Goal: Task Accomplishment & Management: Manage account settings

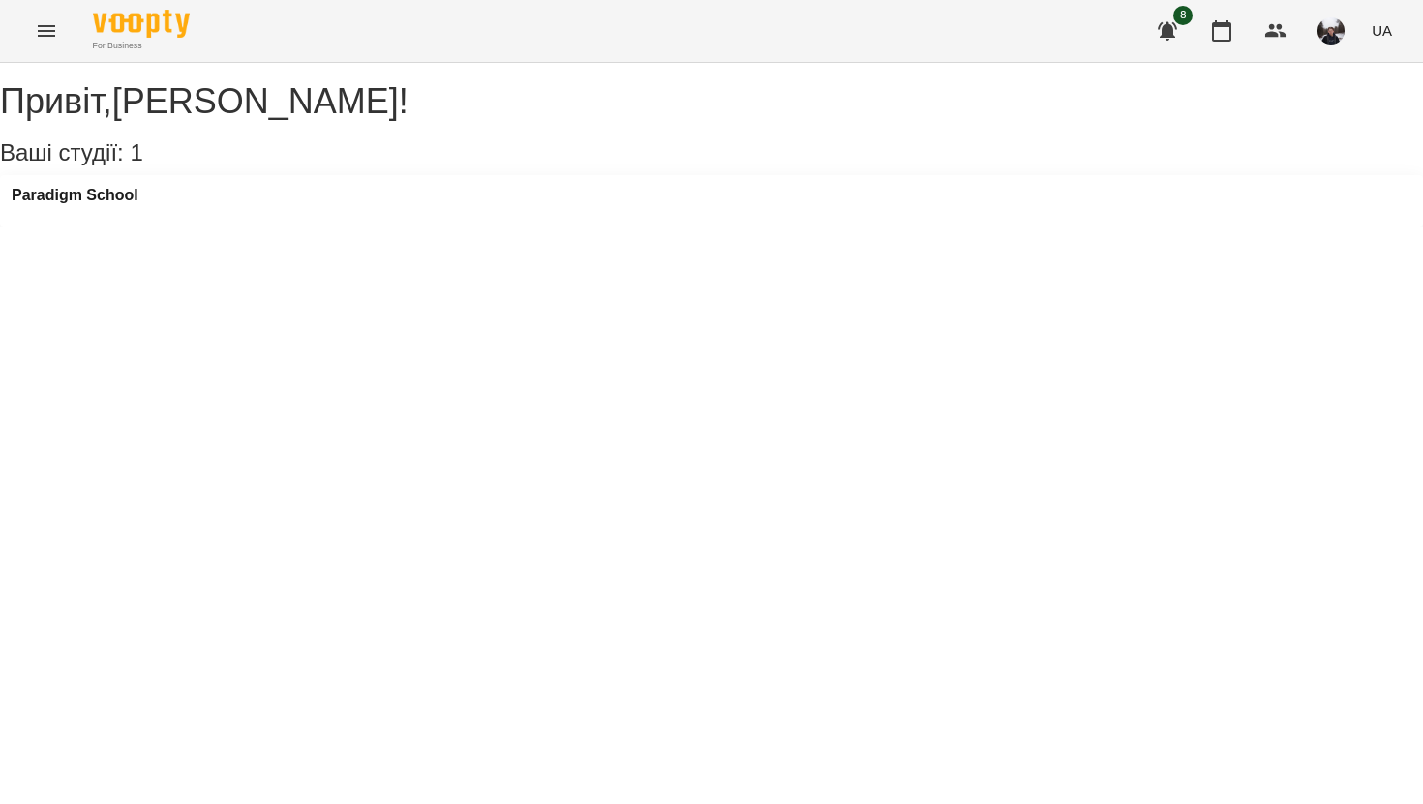
click at [138, 216] on div "Paradigm School" at bounding box center [75, 201] width 127 height 29
click at [133, 204] on h3 "Paradigm School" at bounding box center [75, 195] width 127 height 17
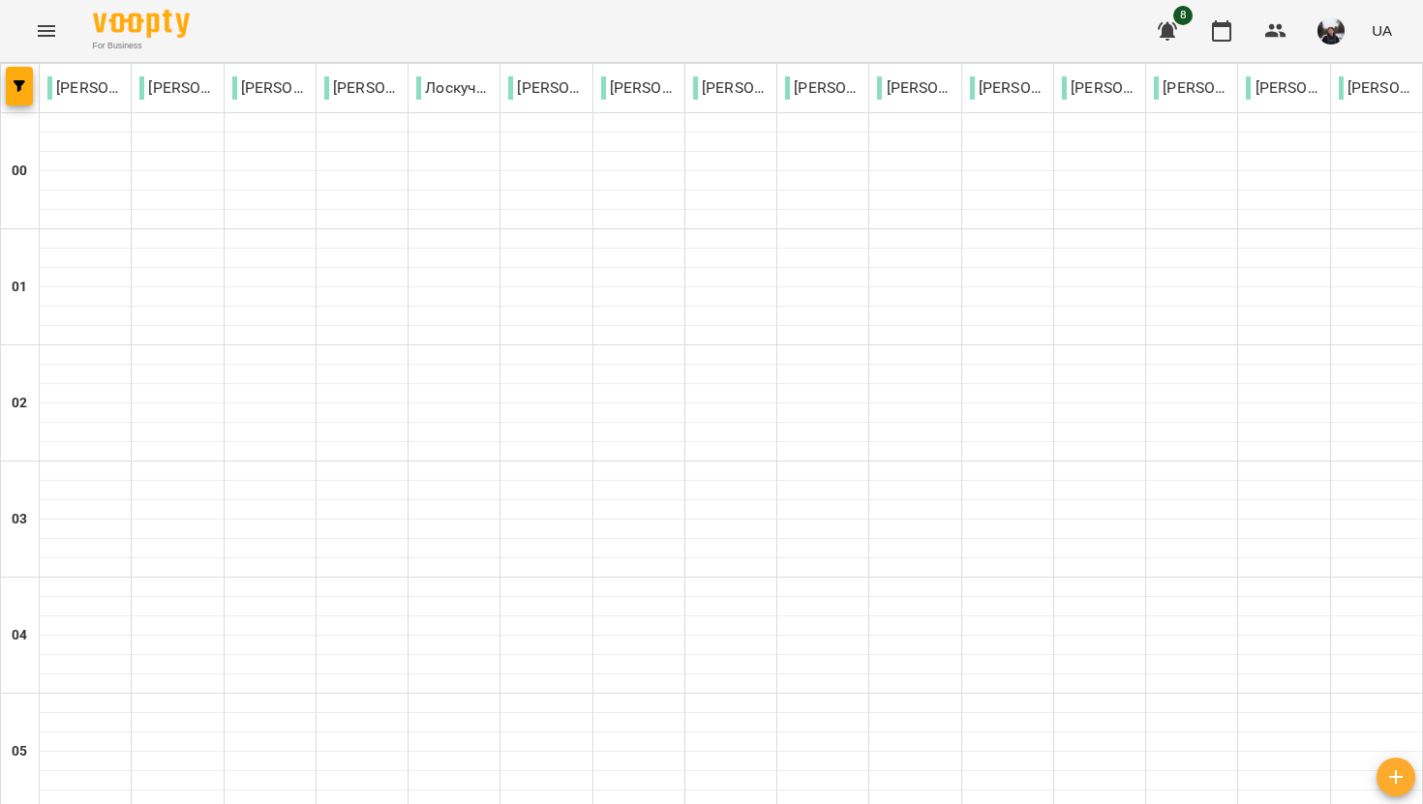
scroll to position [2024, 0]
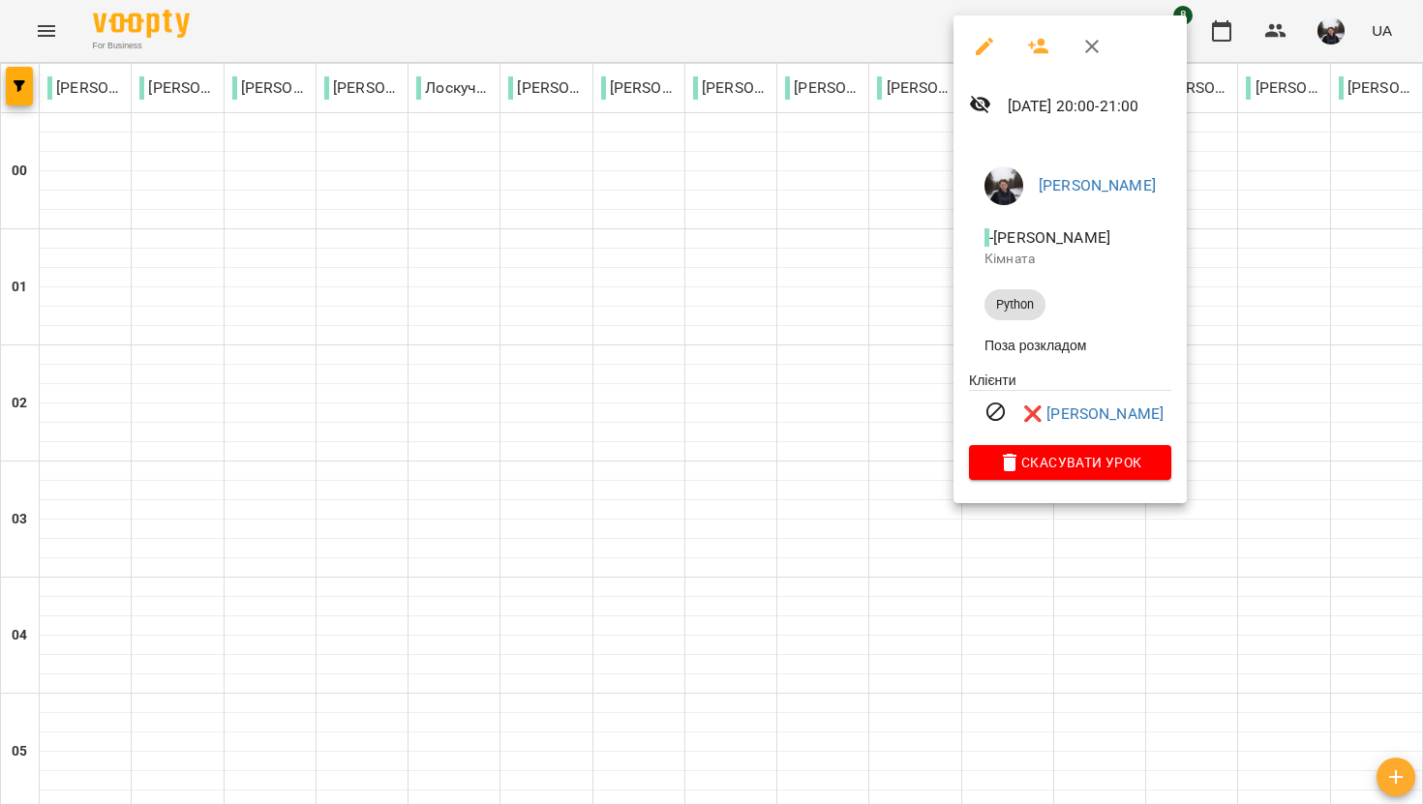
click at [780, 528] on div at bounding box center [711, 402] width 1423 height 804
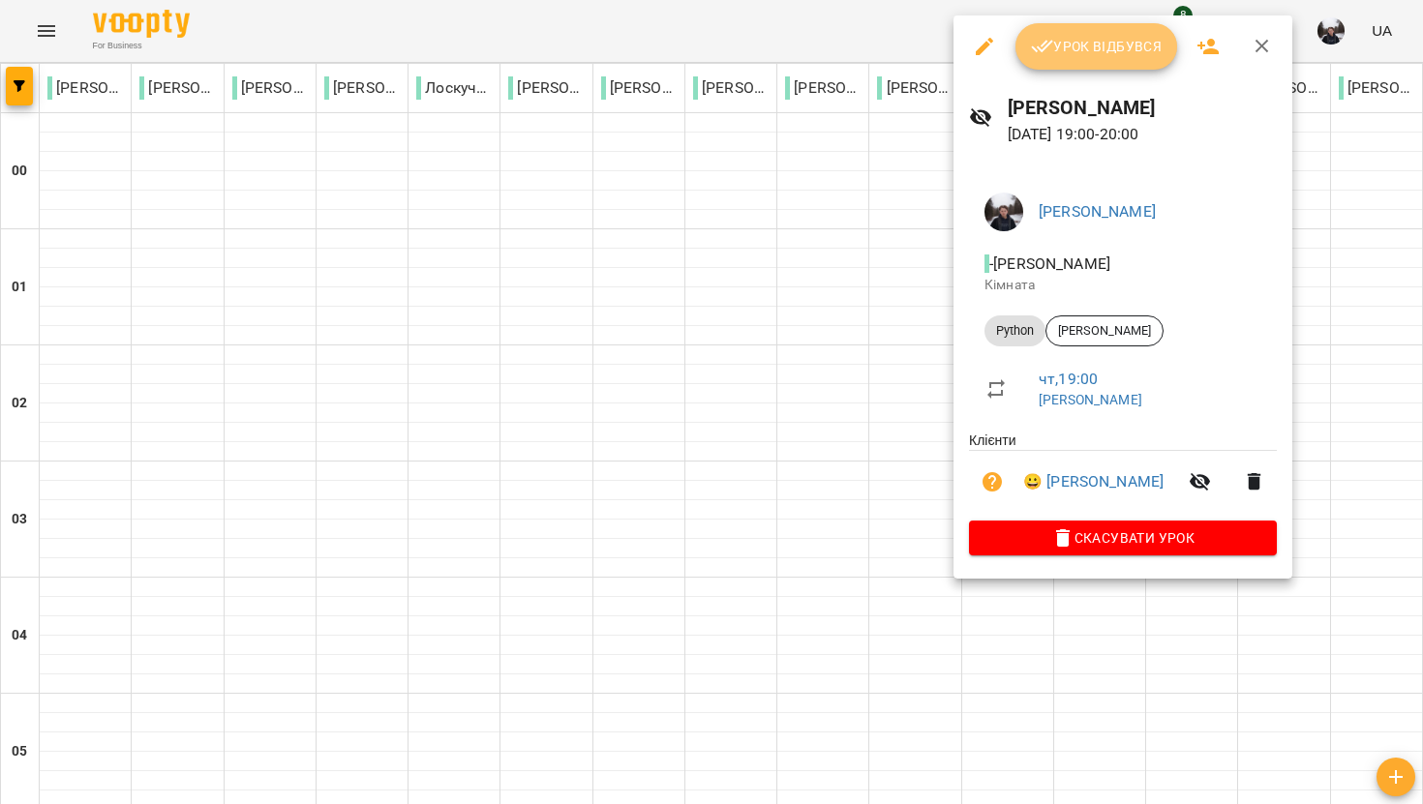
click at [1091, 62] on button "Урок відбувся" at bounding box center [1096, 46] width 163 height 46
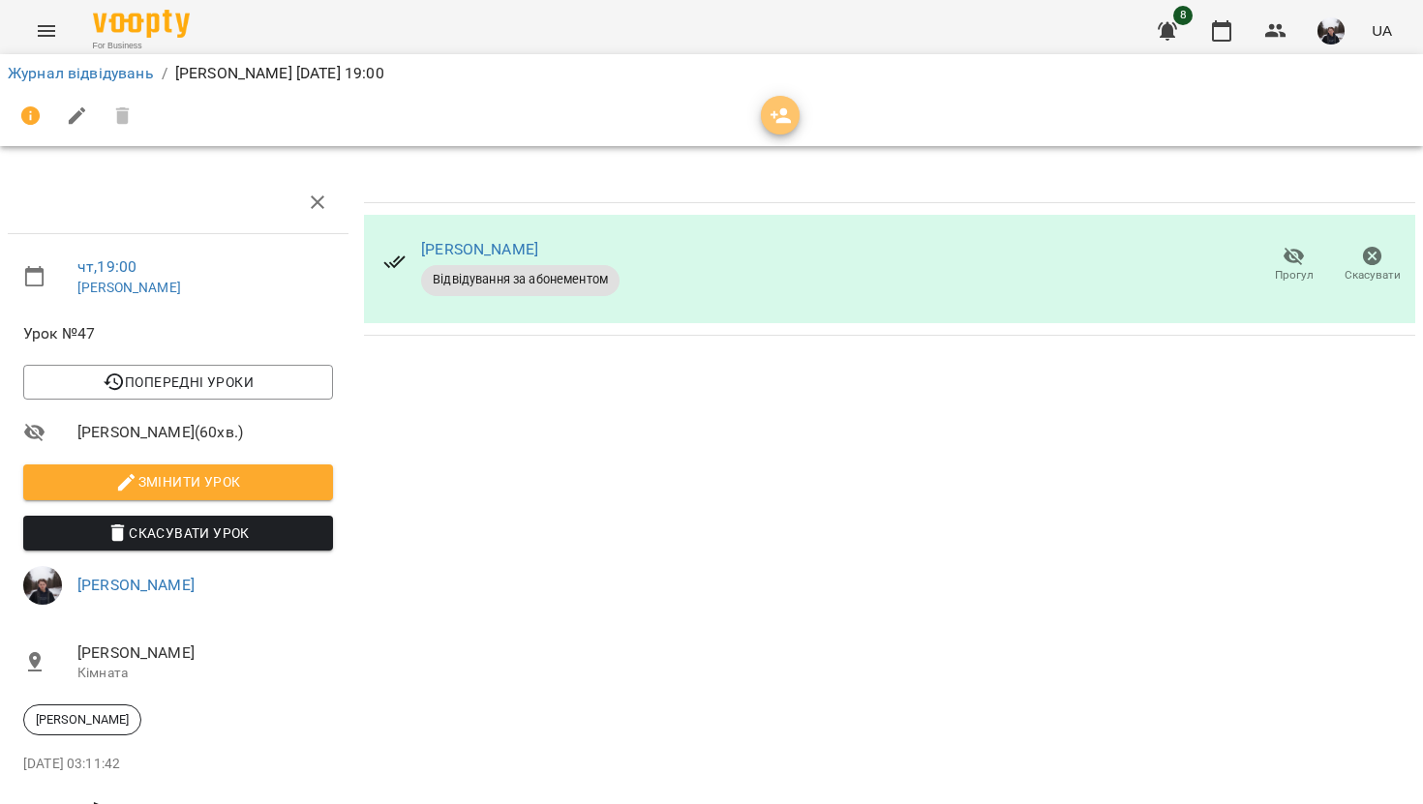
click at [771, 100] on button "button" at bounding box center [780, 115] width 39 height 39
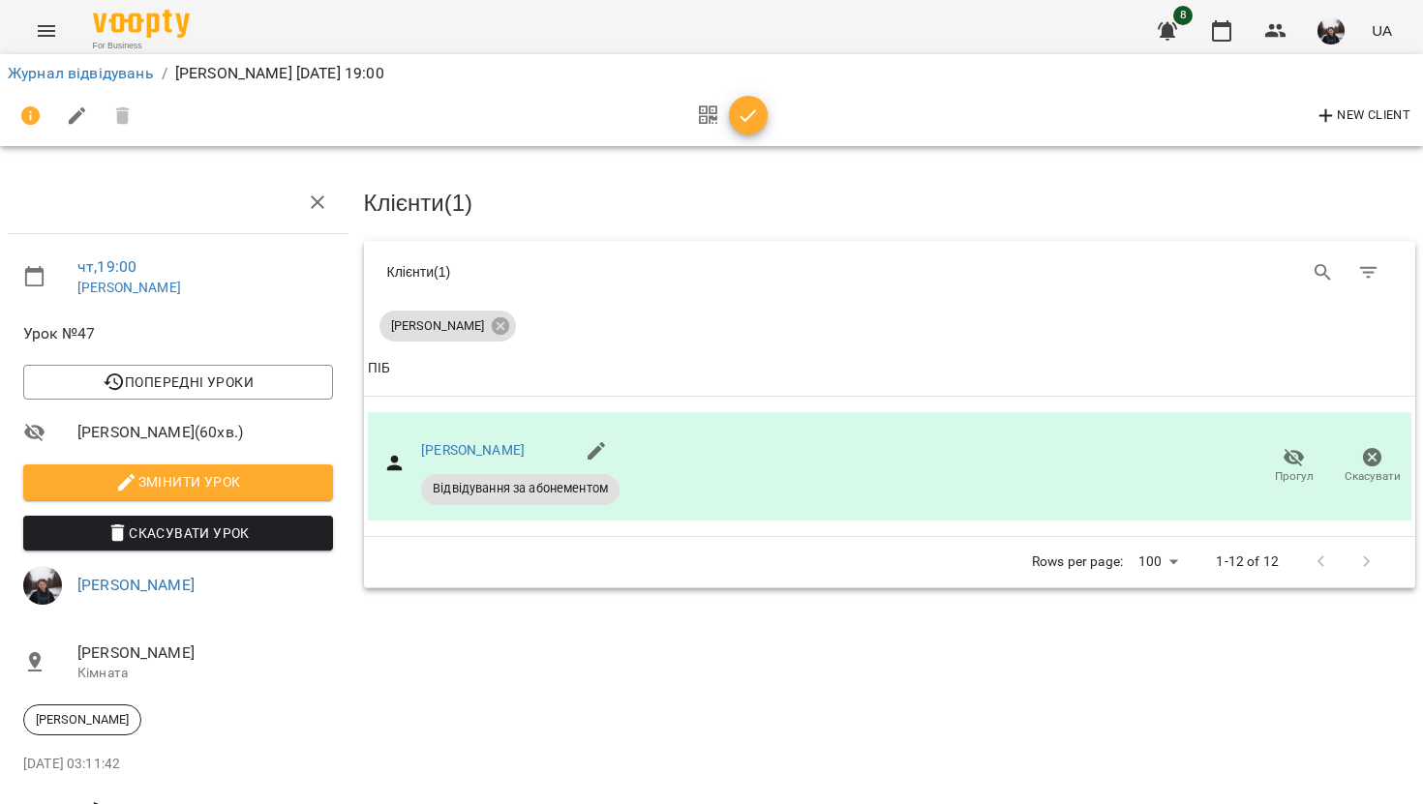
click at [722, 131] on button "button" at bounding box center [708, 116] width 42 height 46
click at [750, 110] on icon "button" at bounding box center [748, 116] width 23 height 23
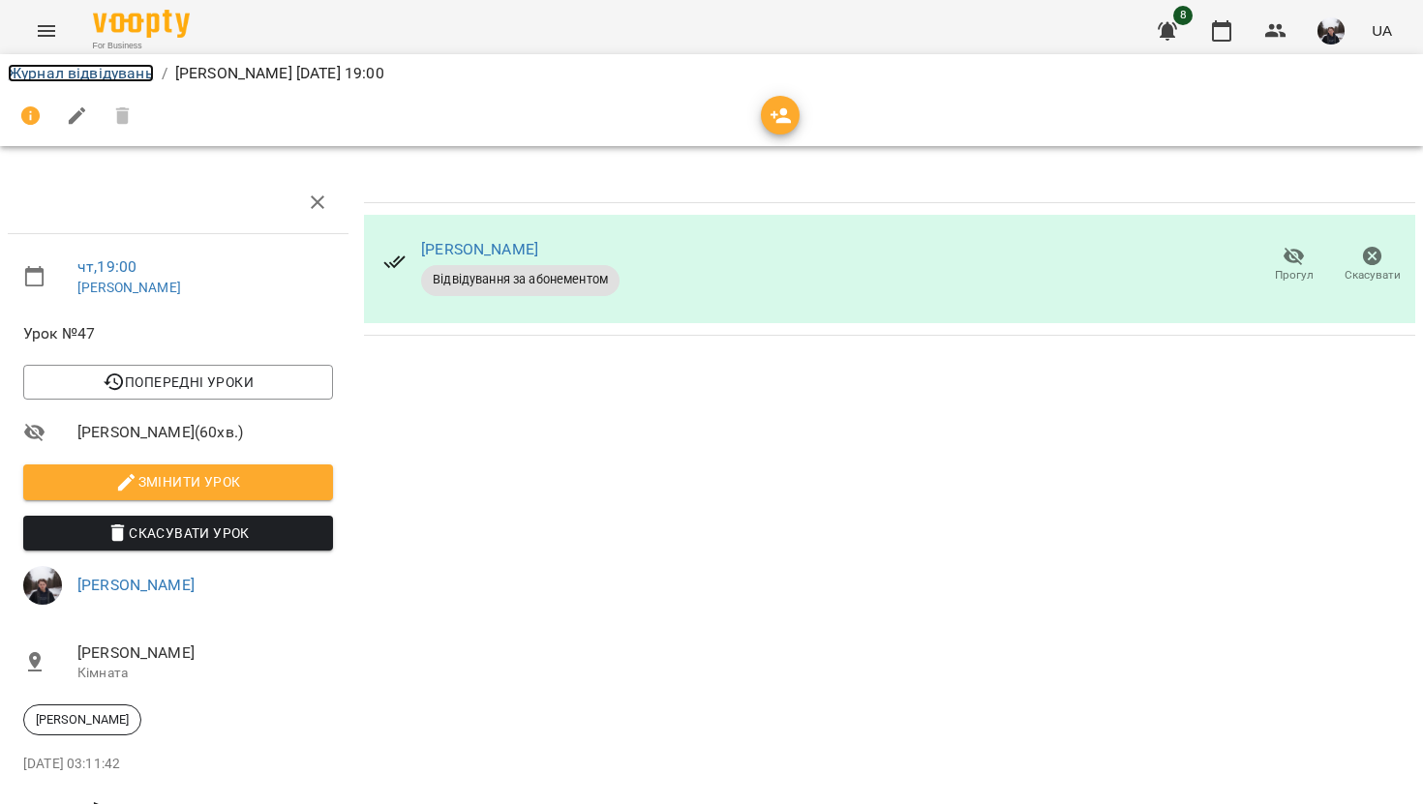
click at [112, 69] on link "Журнал відвідувань" at bounding box center [81, 73] width 146 height 18
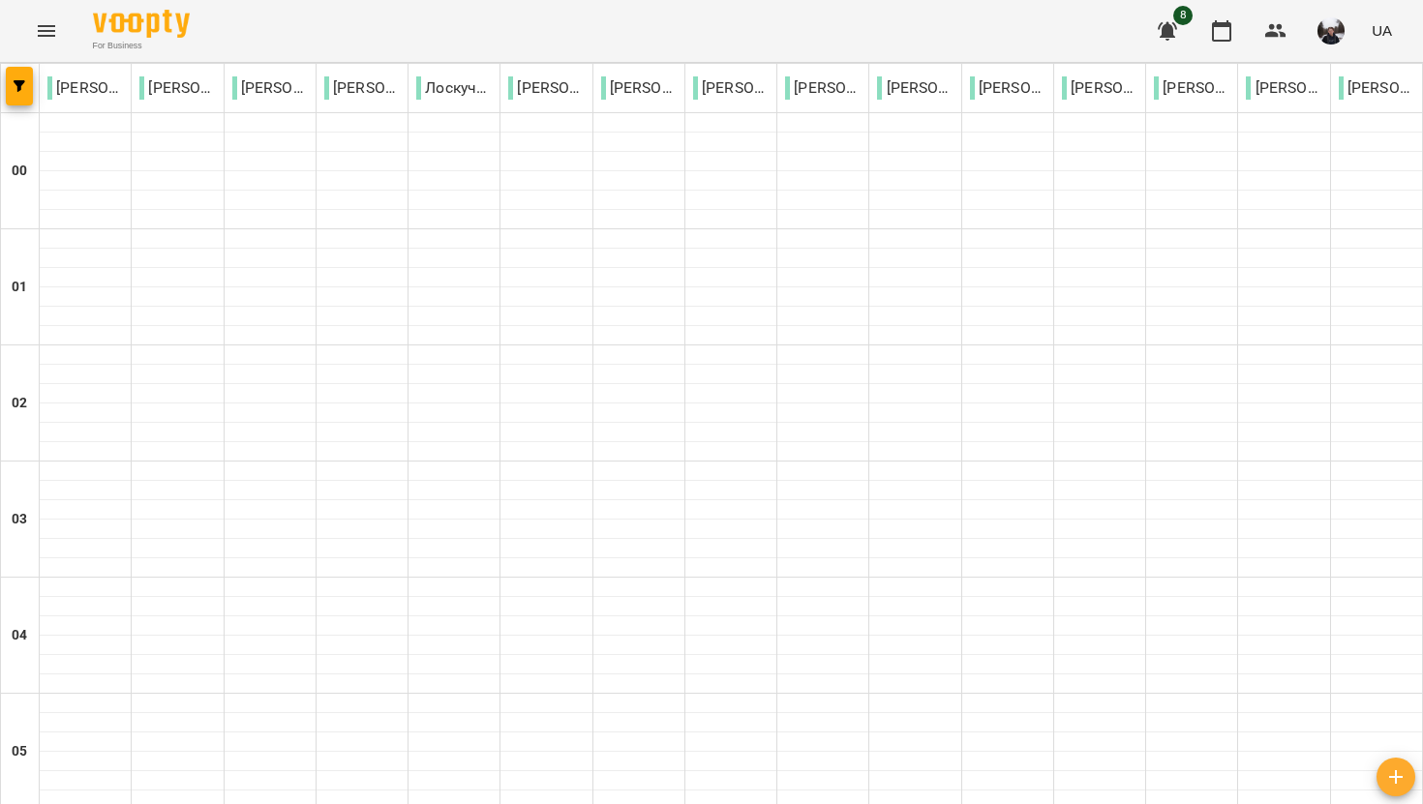
scroll to position [2072, 0]
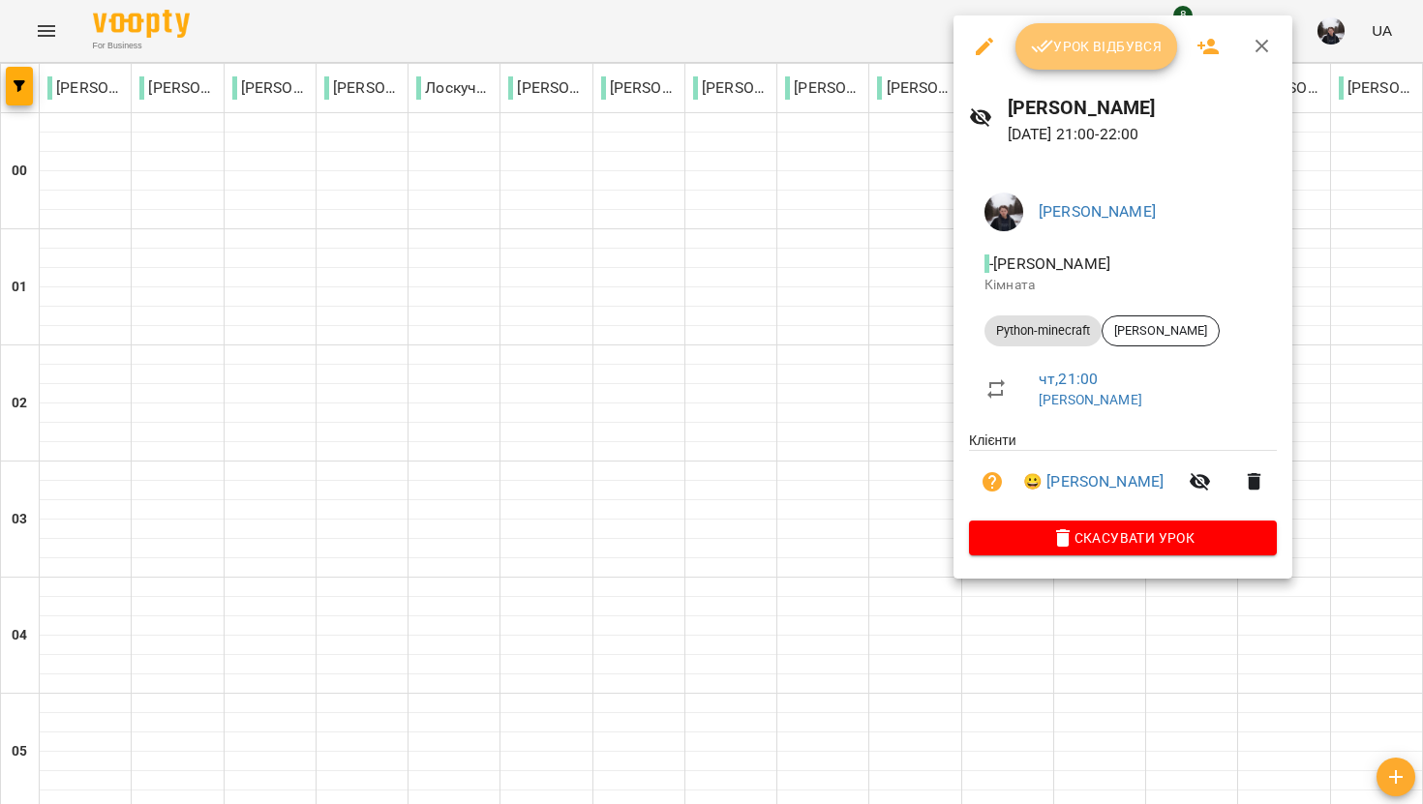
click at [1101, 45] on span "Урок відбувся" at bounding box center [1097, 46] width 132 height 23
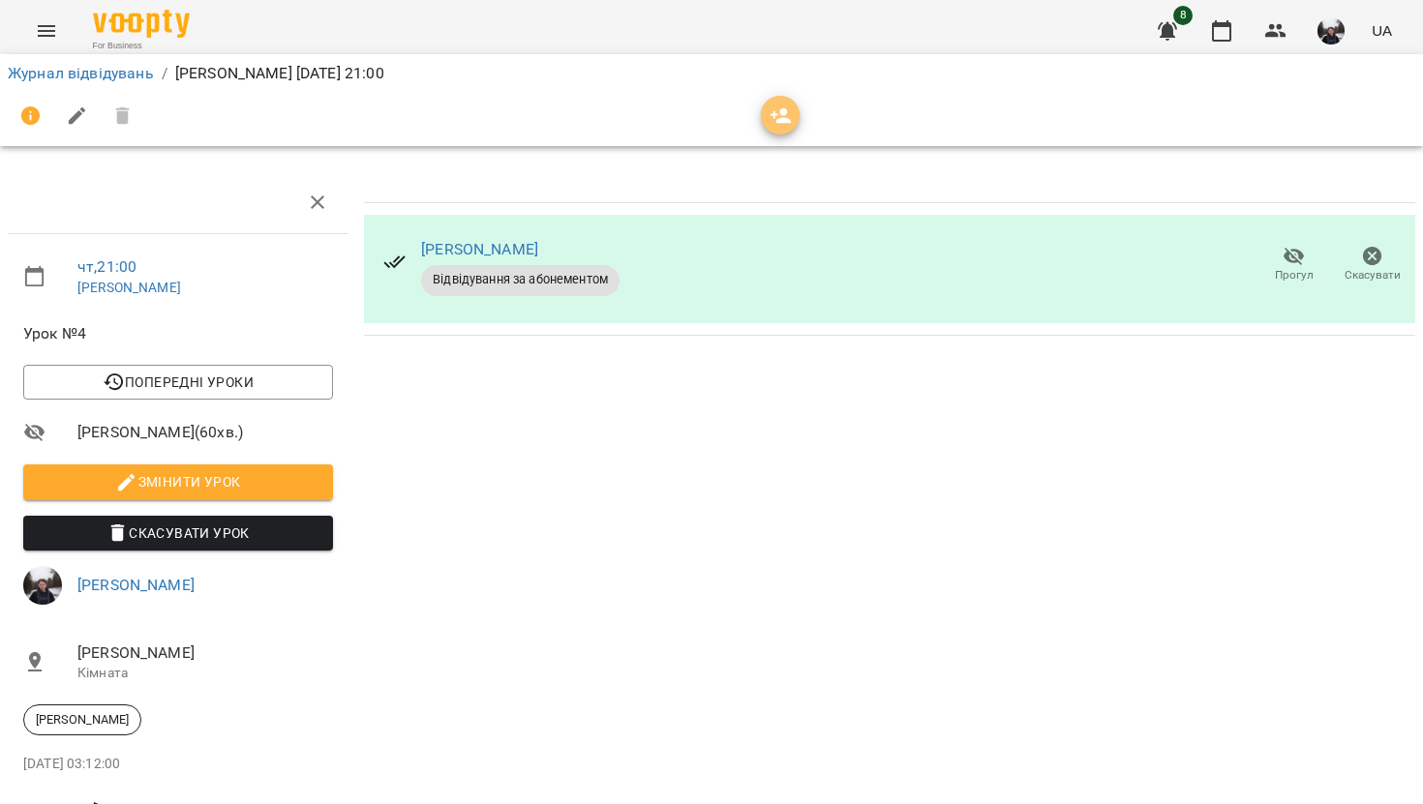
click at [798, 106] on span "button" at bounding box center [780, 116] width 39 height 23
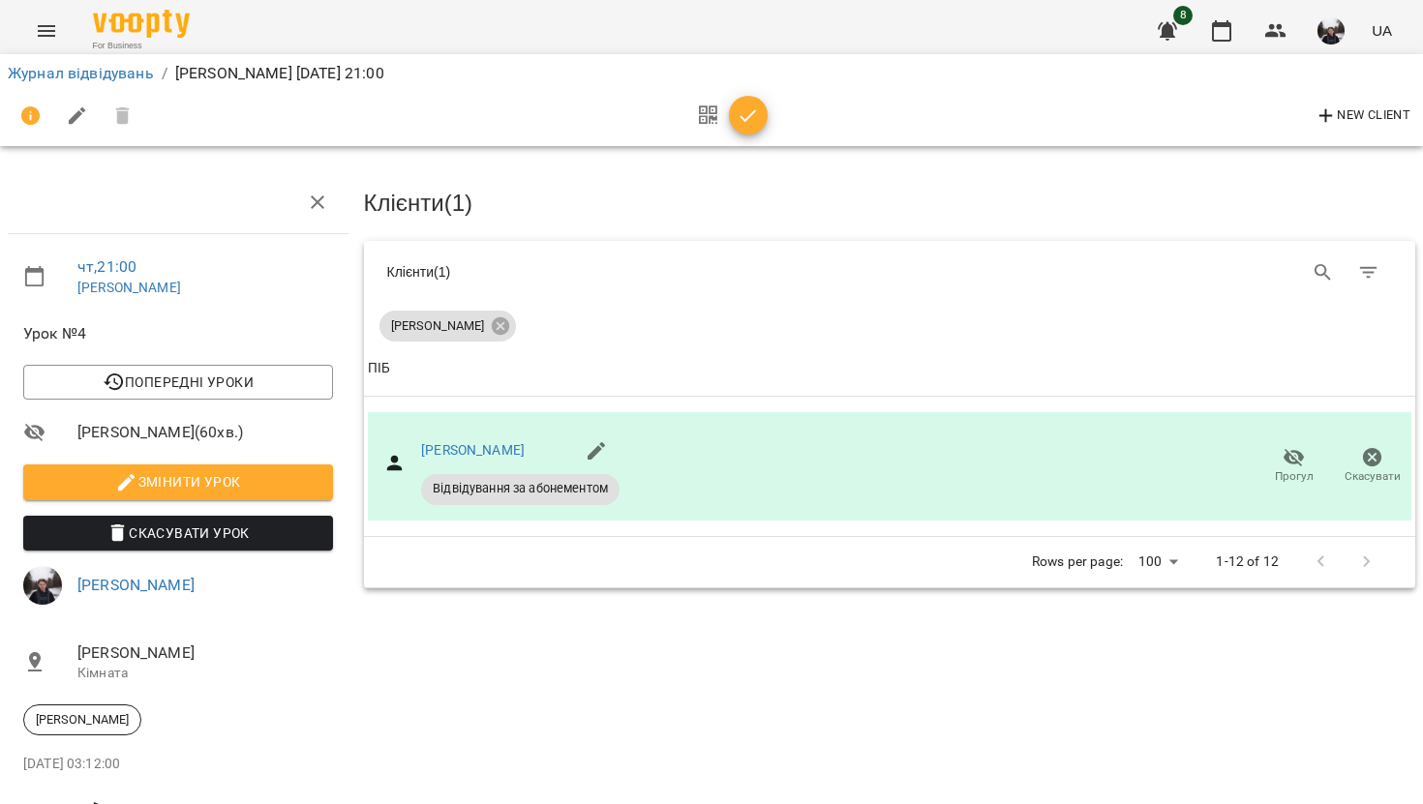
click at [742, 139] on div "New Client" at bounding box center [711, 116] width 1415 height 54
click at [746, 103] on button "button" at bounding box center [748, 115] width 39 height 39
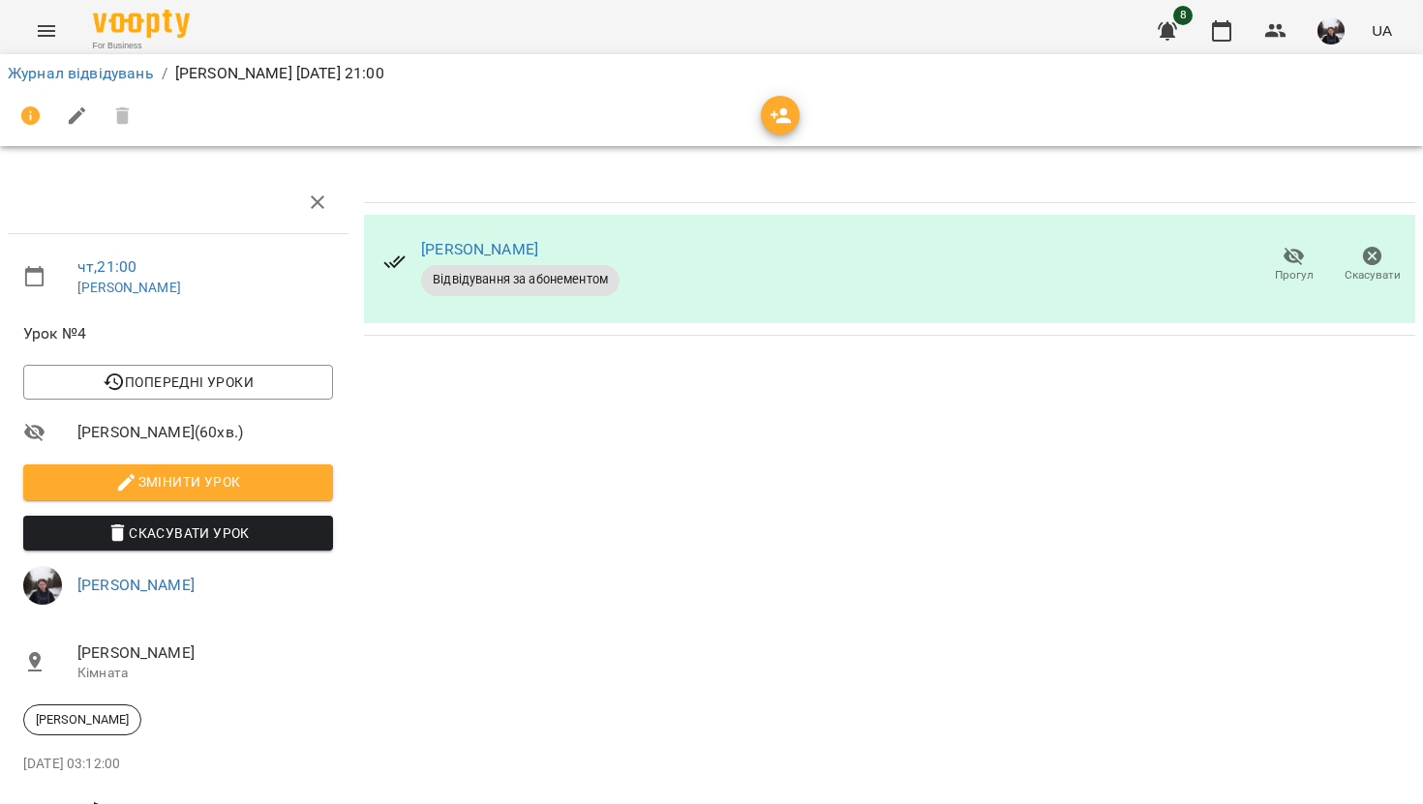
click at [131, 82] on li "Журнал відвідувань" at bounding box center [81, 73] width 146 height 23
click at [131, 75] on link "Журнал відвідувань" at bounding box center [81, 73] width 146 height 18
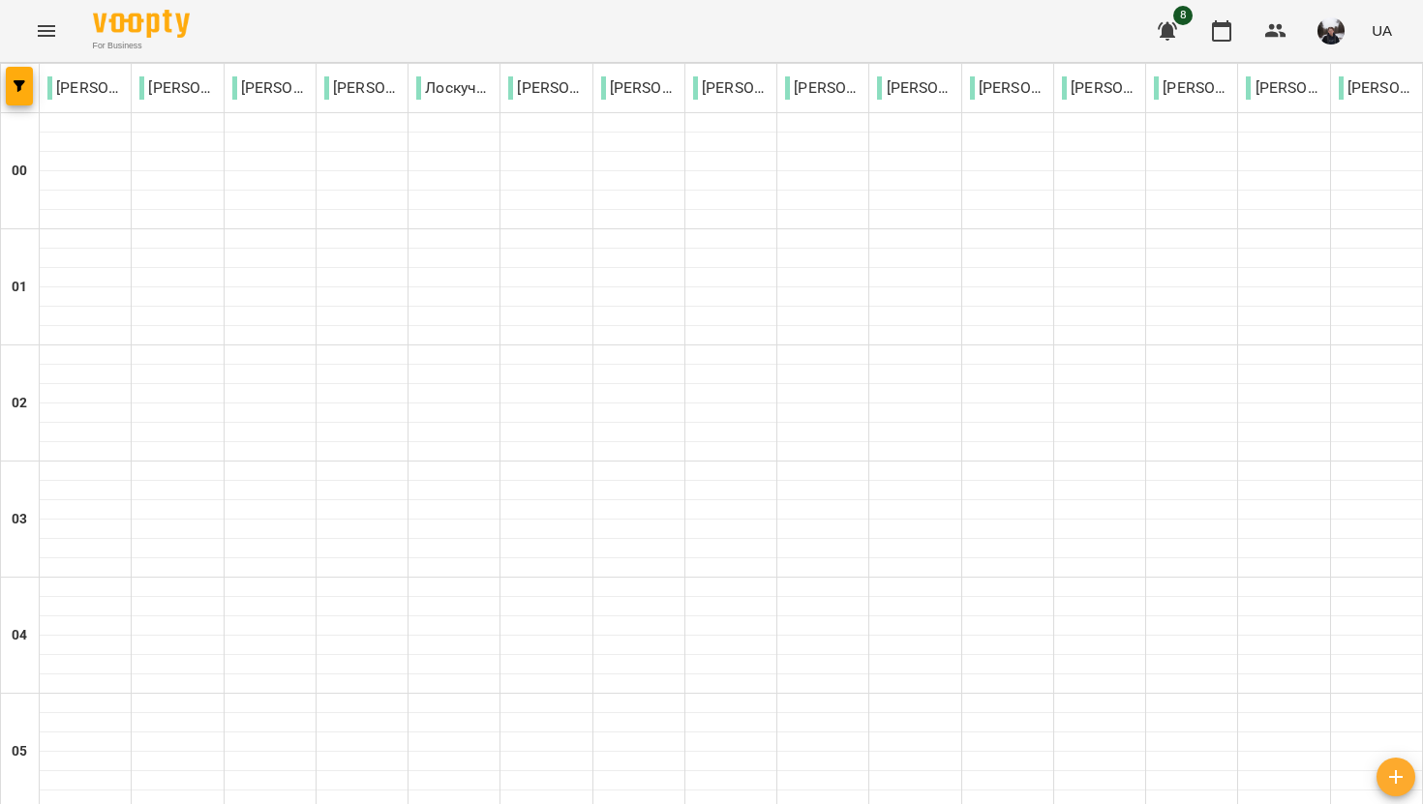
scroll to position [2097, 0]
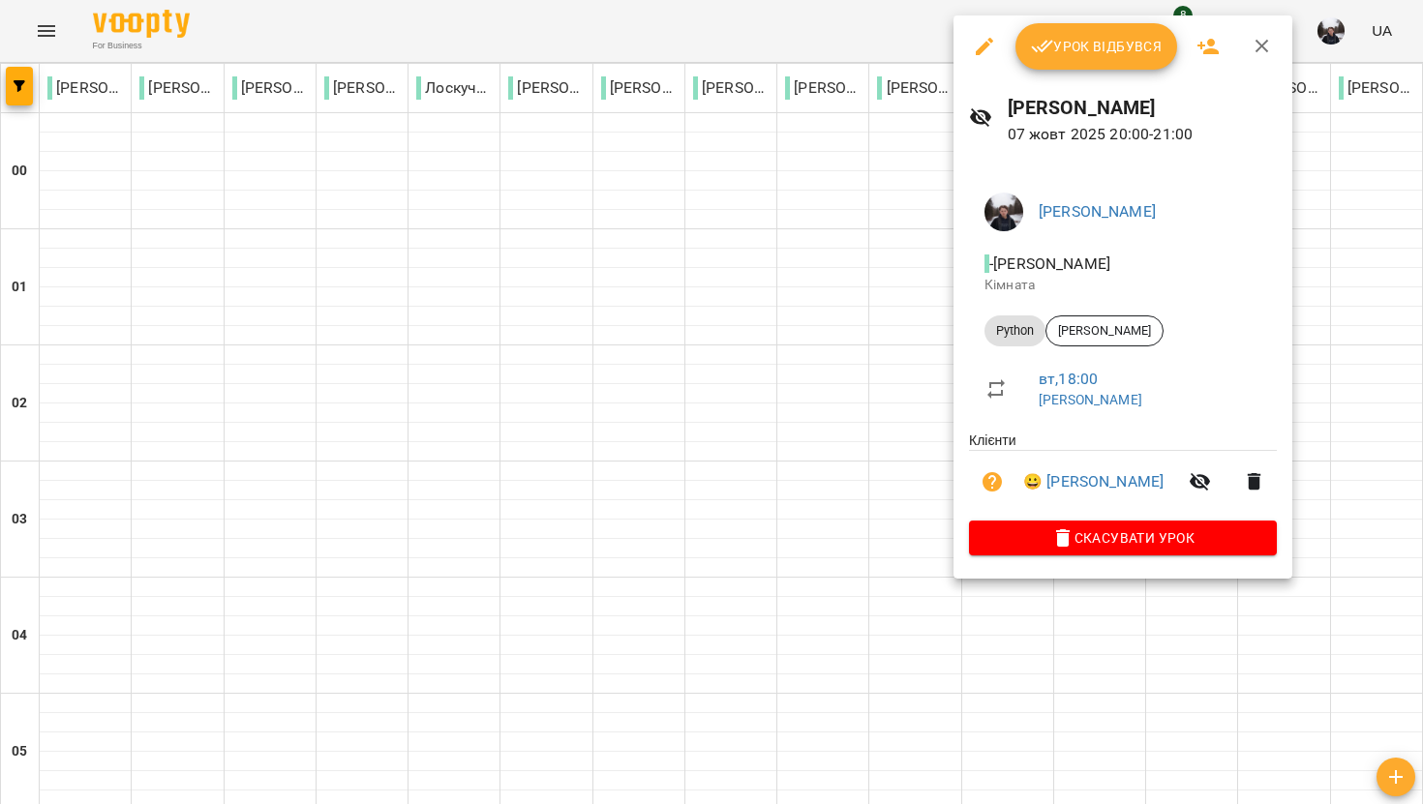
click at [1048, 75] on div "Урок відбувся" at bounding box center [1122, 46] width 339 height 62
click at [1056, 66] on button "Урок відбувся" at bounding box center [1096, 46] width 163 height 46
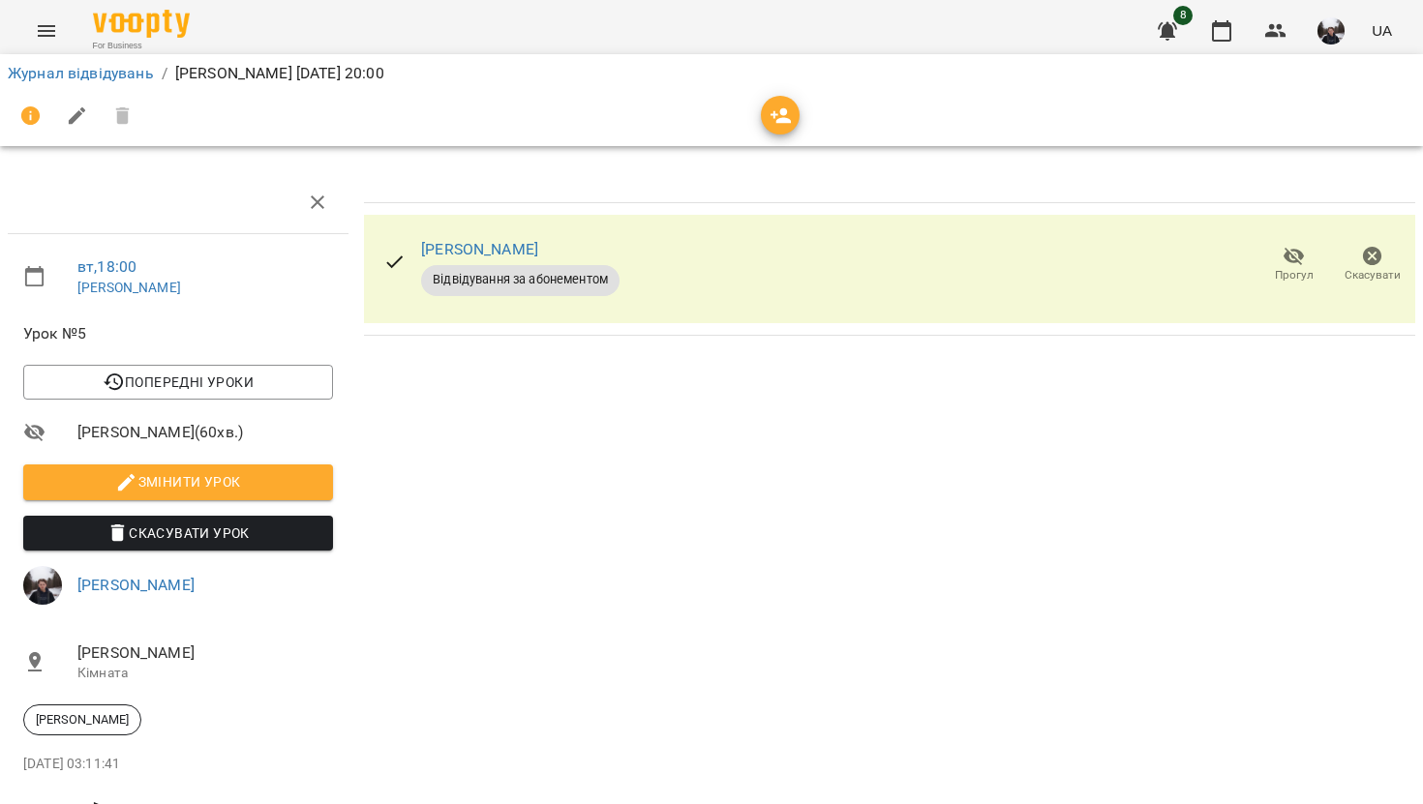
click at [768, 125] on span "button" at bounding box center [780, 116] width 39 height 23
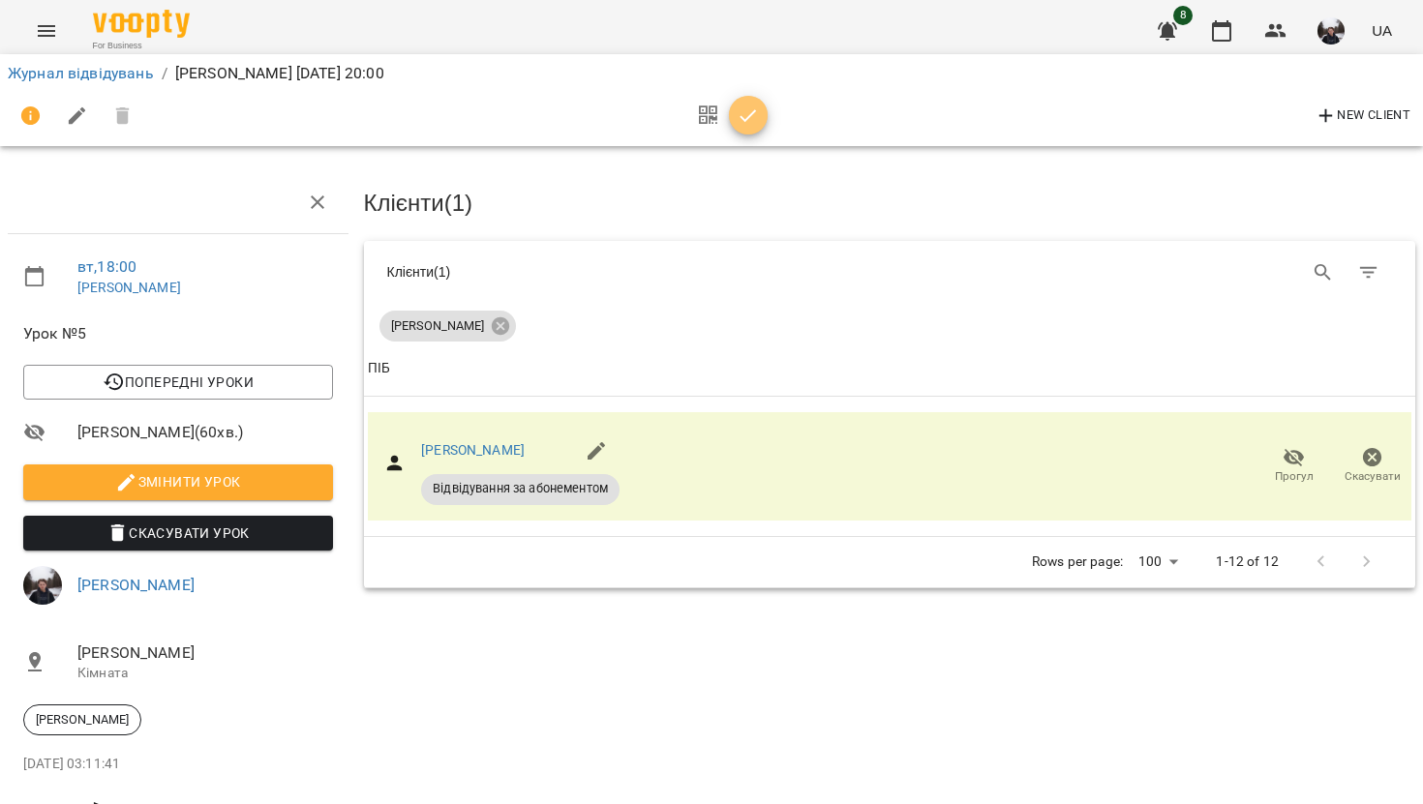
click at [745, 106] on icon "button" at bounding box center [748, 116] width 23 height 23
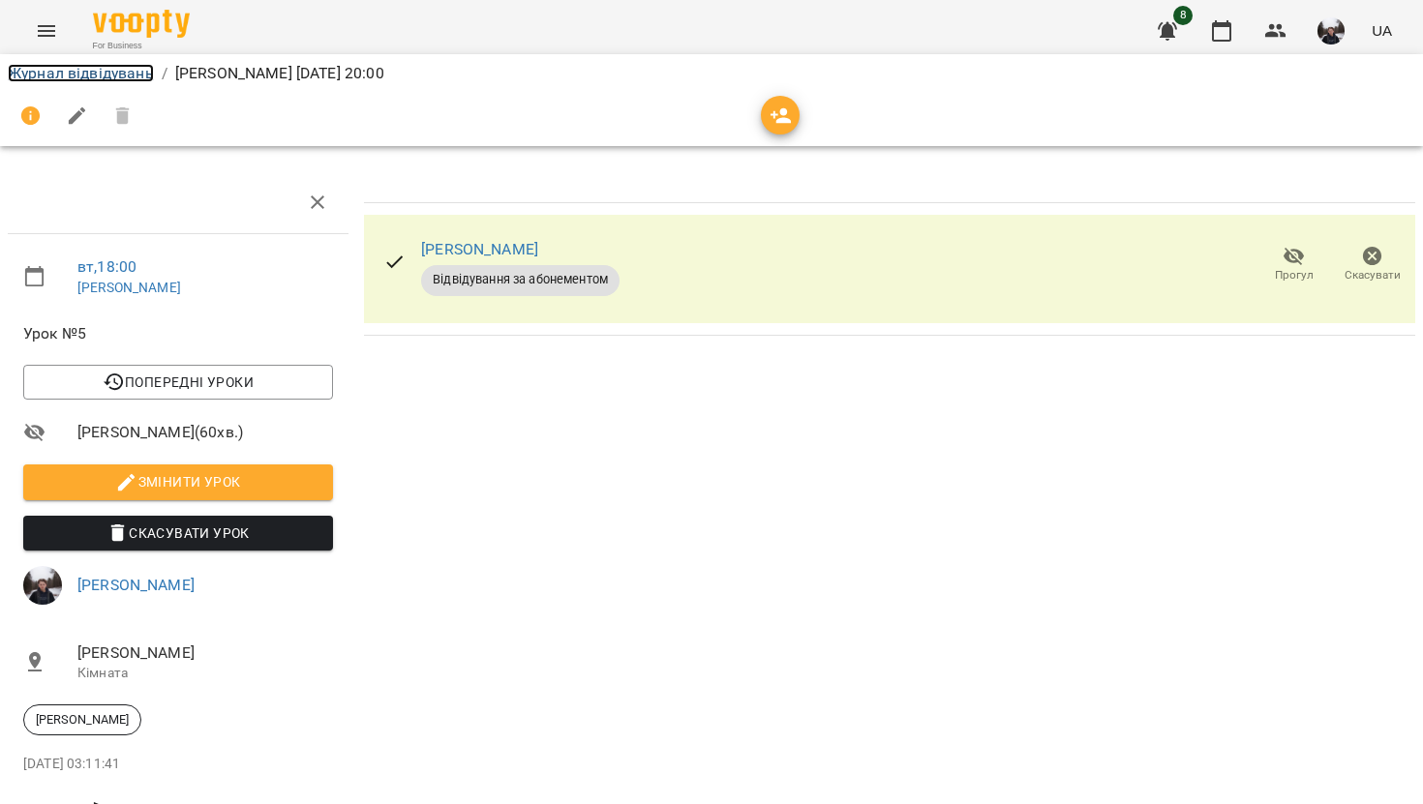
click at [143, 76] on link "Журнал відвідувань" at bounding box center [81, 73] width 146 height 18
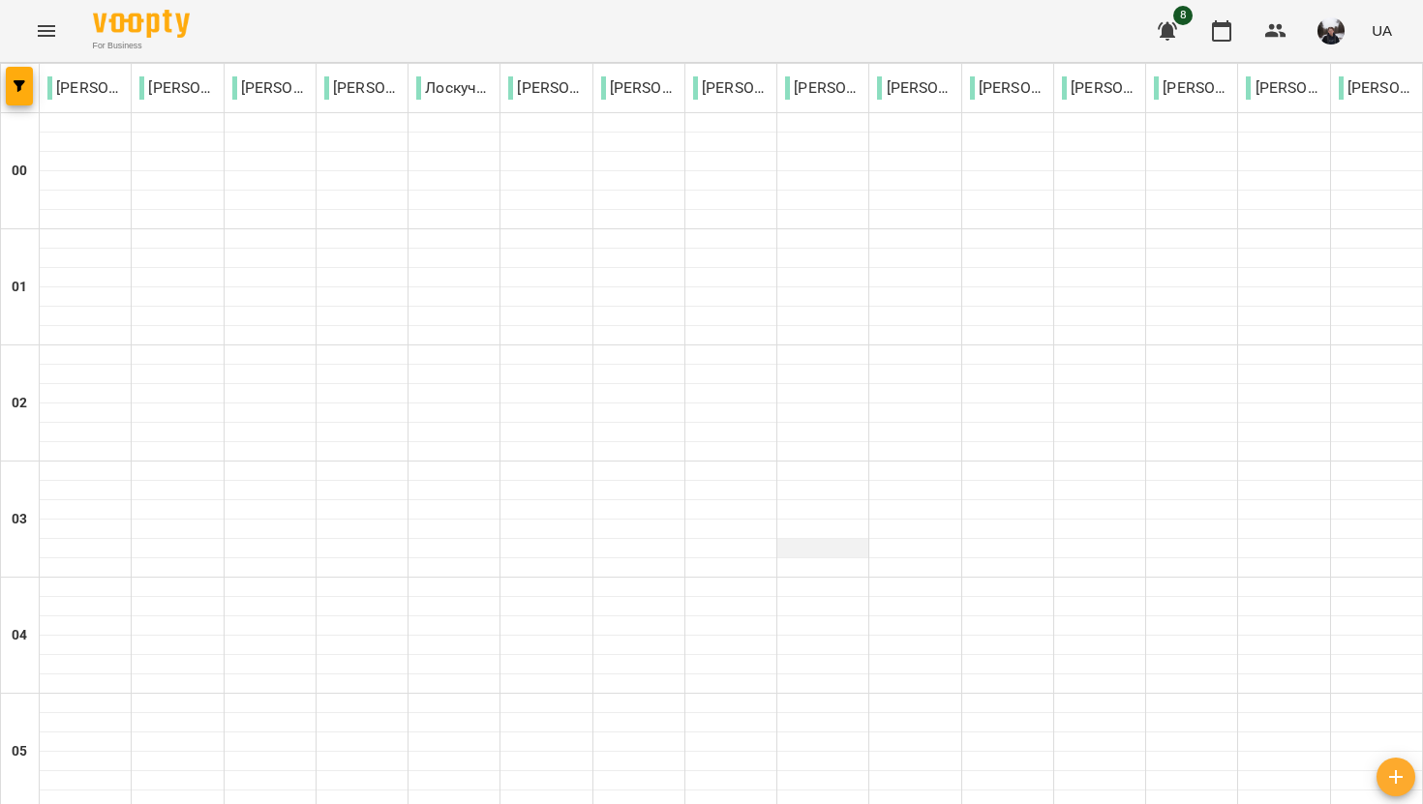
scroll to position [2225, 0]
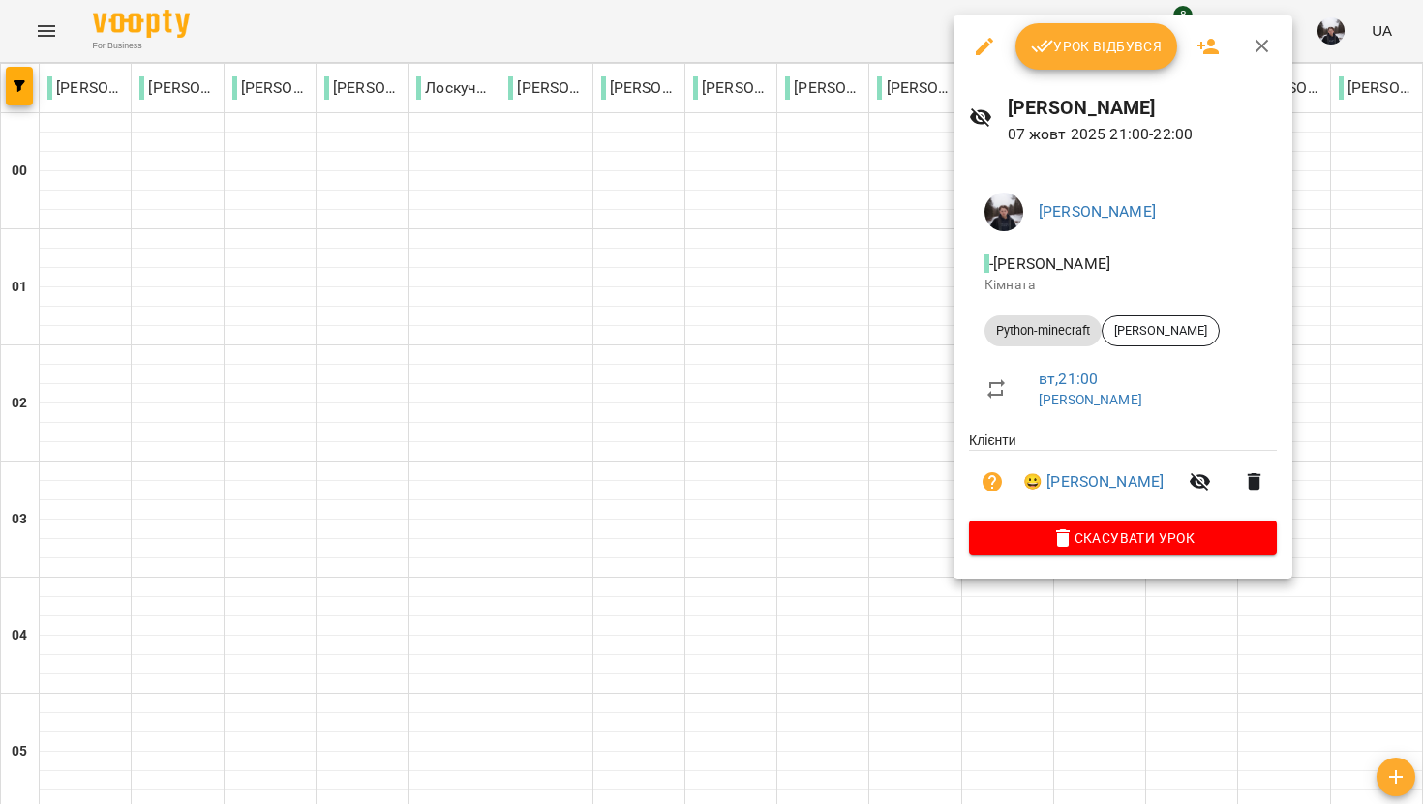
click at [1140, 52] on span "Урок відбувся" at bounding box center [1097, 46] width 132 height 23
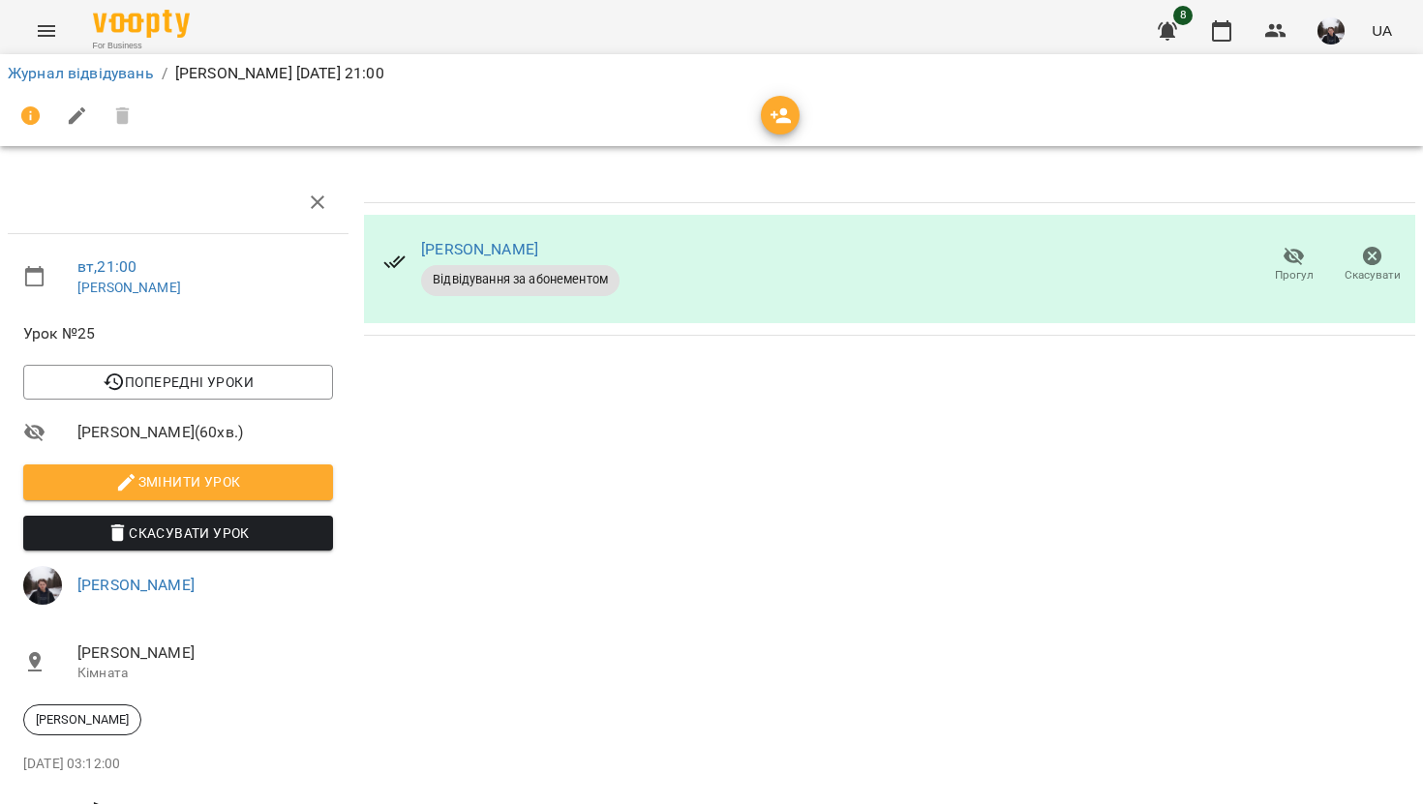
click at [755, 106] on div at bounding box center [711, 116] width 1407 height 46
click at [785, 112] on icon "button" at bounding box center [780, 115] width 21 height 15
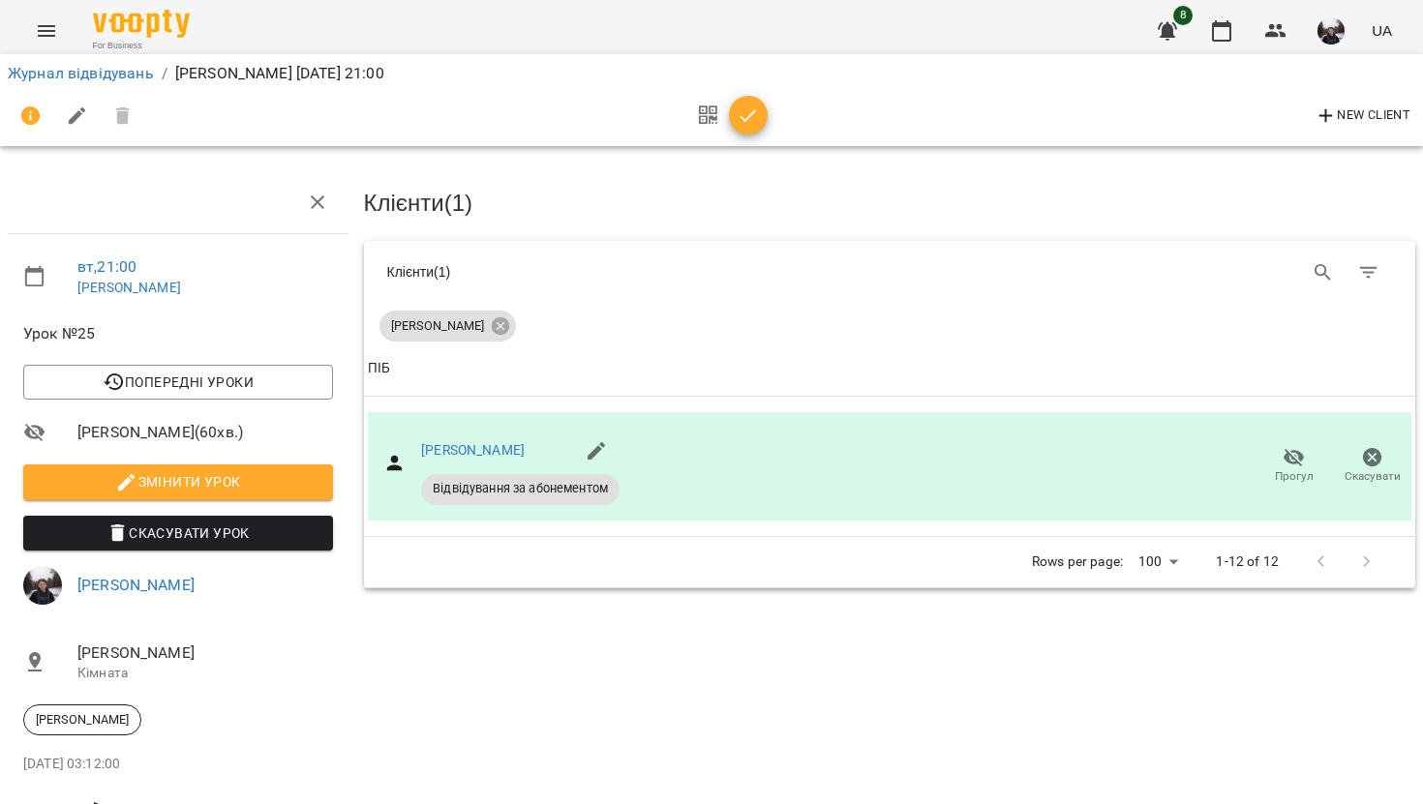
click at [744, 118] on icon "button" at bounding box center [748, 116] width 23 height 23
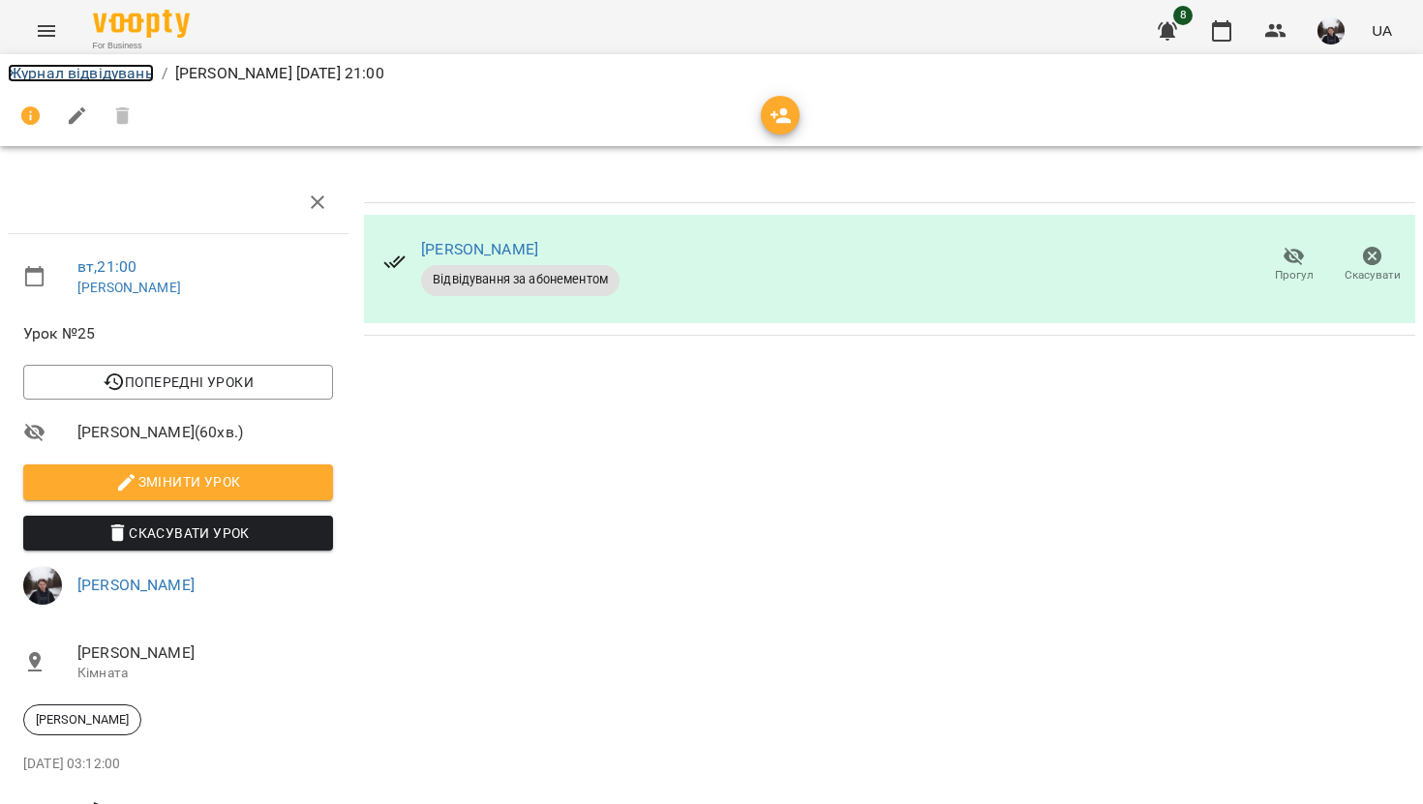
click at [128, 65] on link "Журнал відвідувань" at bounding box center [81, 73] width 146 height 18
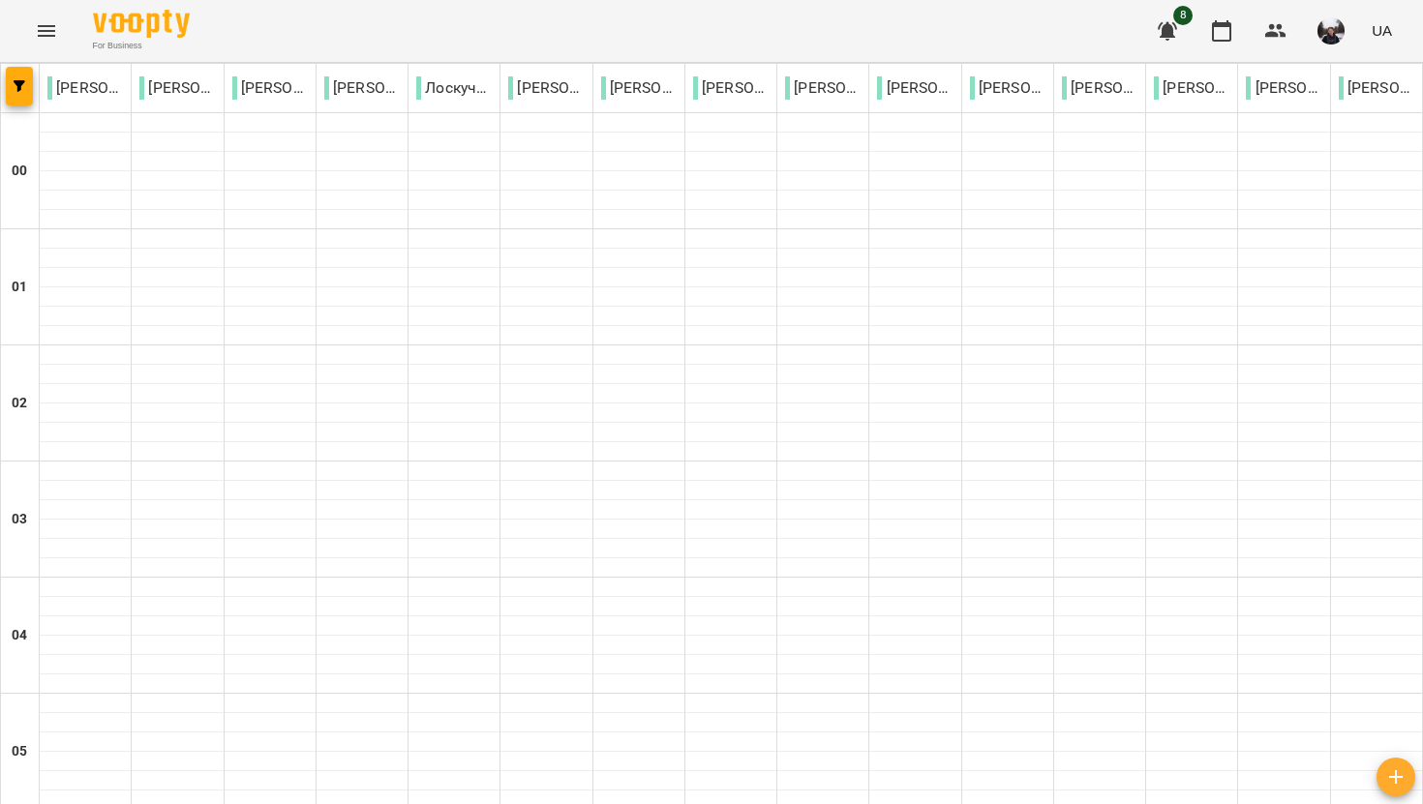
scroll to position [2225, 0]
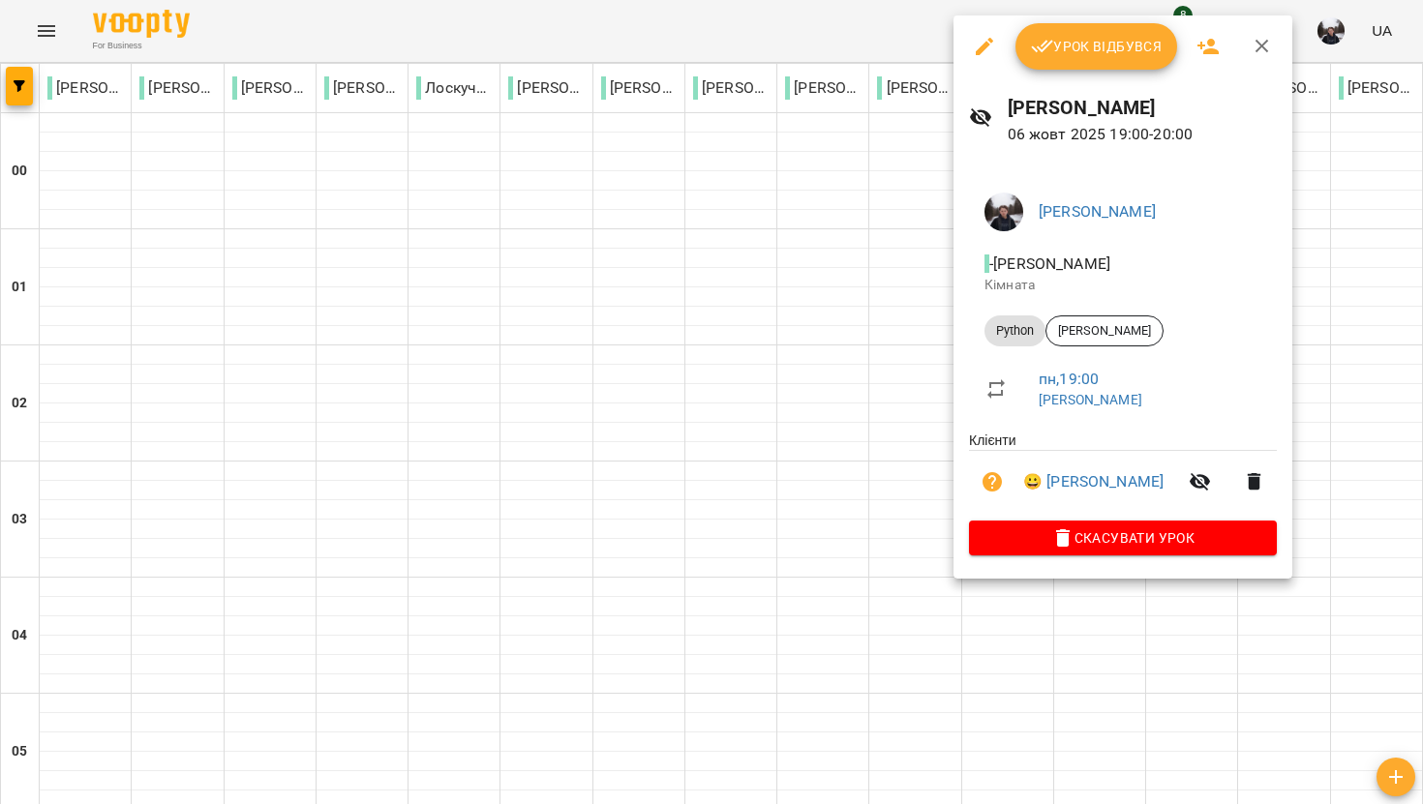
click at [1080, 42] on span "Урок відбувся" at bounding box center [1097, 46] width 132 height 23
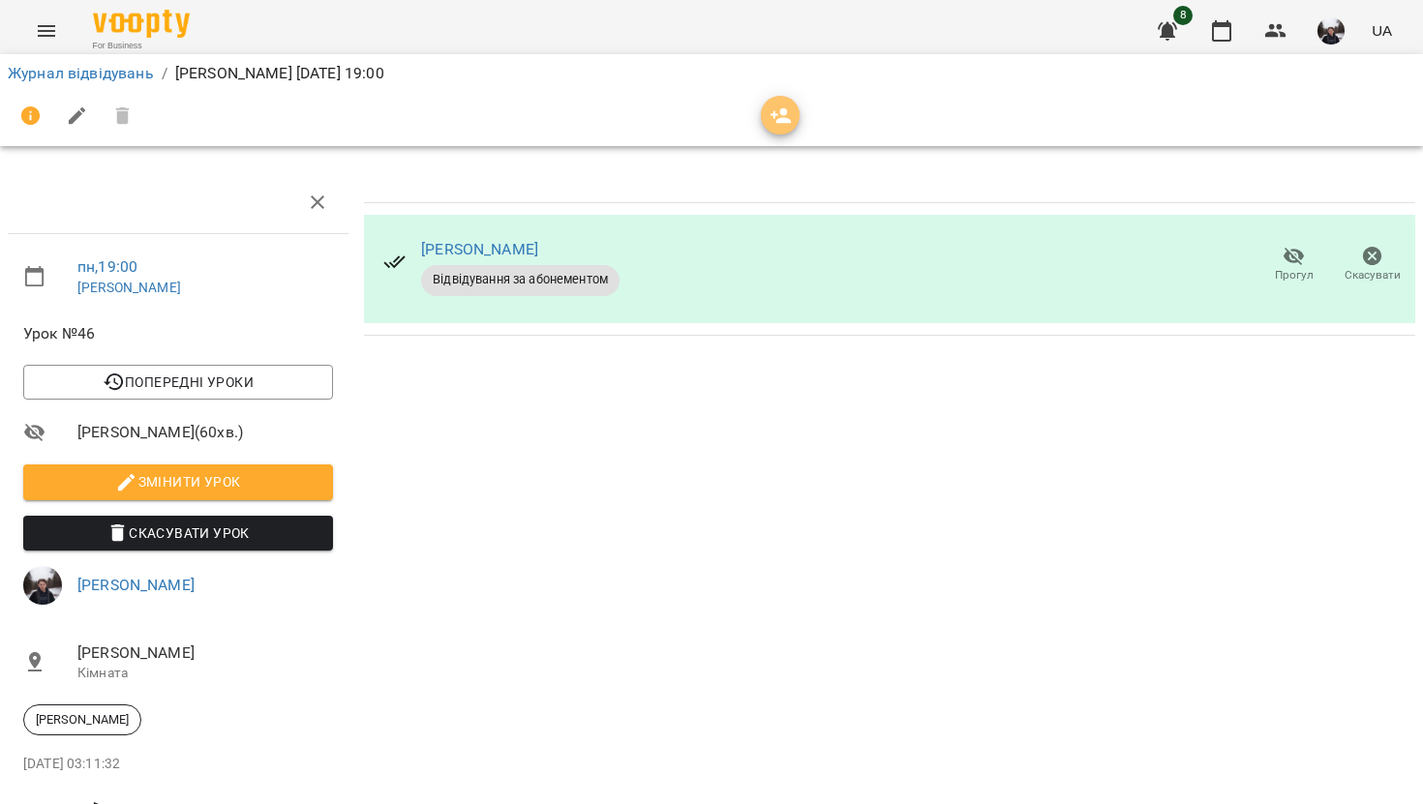
click at [789, 123] on icon "button" at bounding box center [780, 115] width 21 height 15
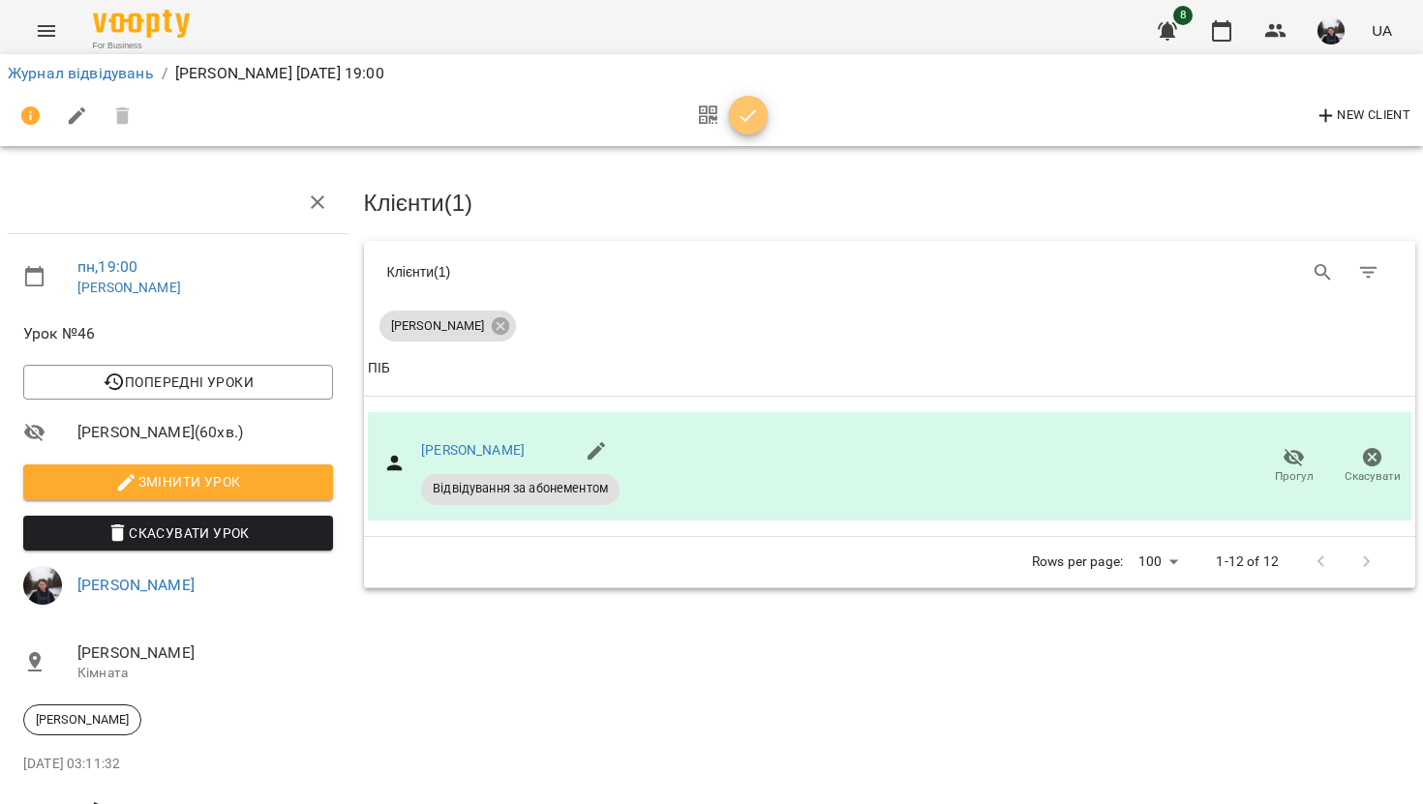
click at [747, 124] on icon "button" at bounding box center [748, 116] width 23 height 23
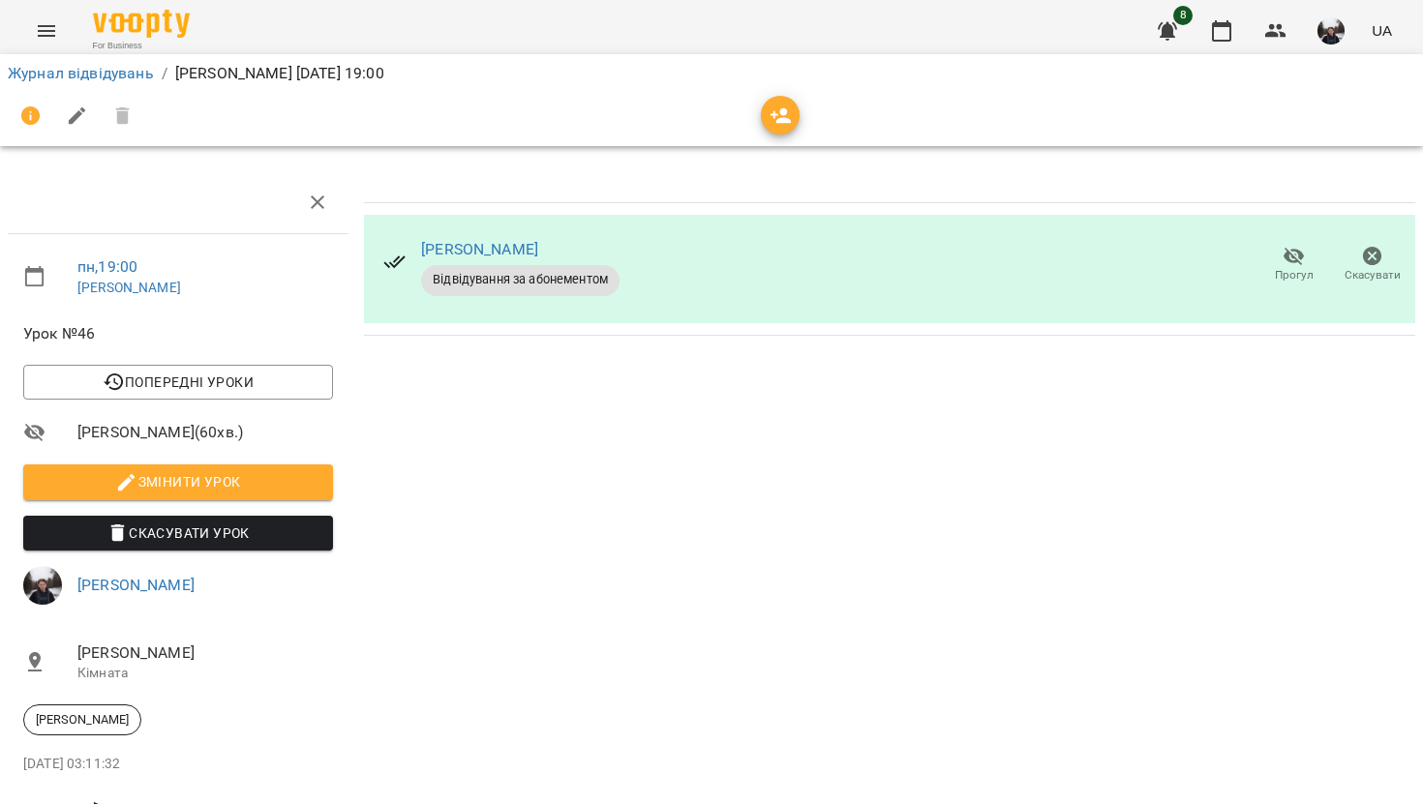
click at [117, 58] on div "Журнал відвідувань / [PERSON_NAME][DATE] 19:00" at bounding box center [711, 73] width 1415 height 31
click at [117, 60] on div "Журнал відвідувань / [PERSON_NAME][DATE] 19:00" at bounding box center [711, 73] width 1415 height 31
click at [117, 70] on link "Журнал відвідувань" at bounding box center [81, 73] width 146 height 18
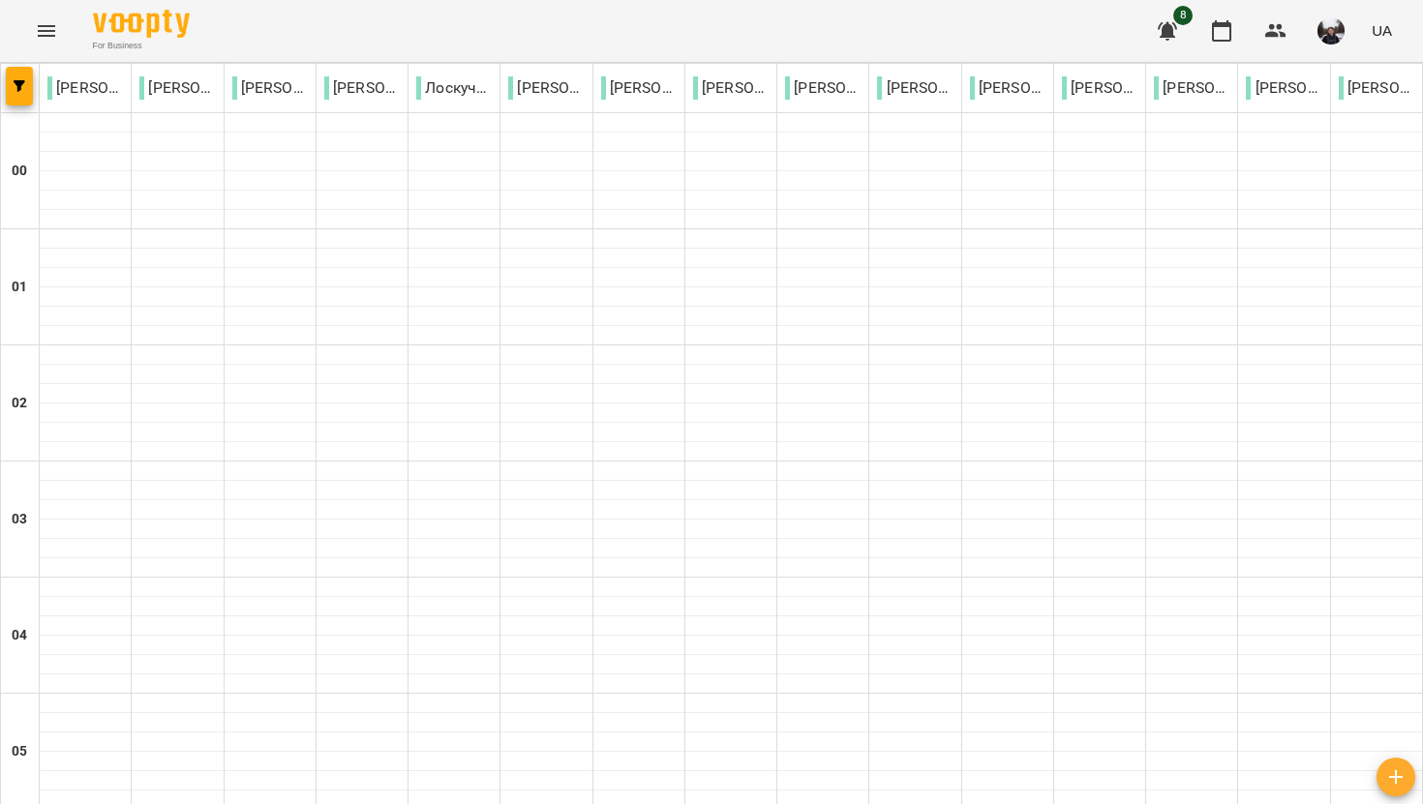
scroll to position [2045, 0]
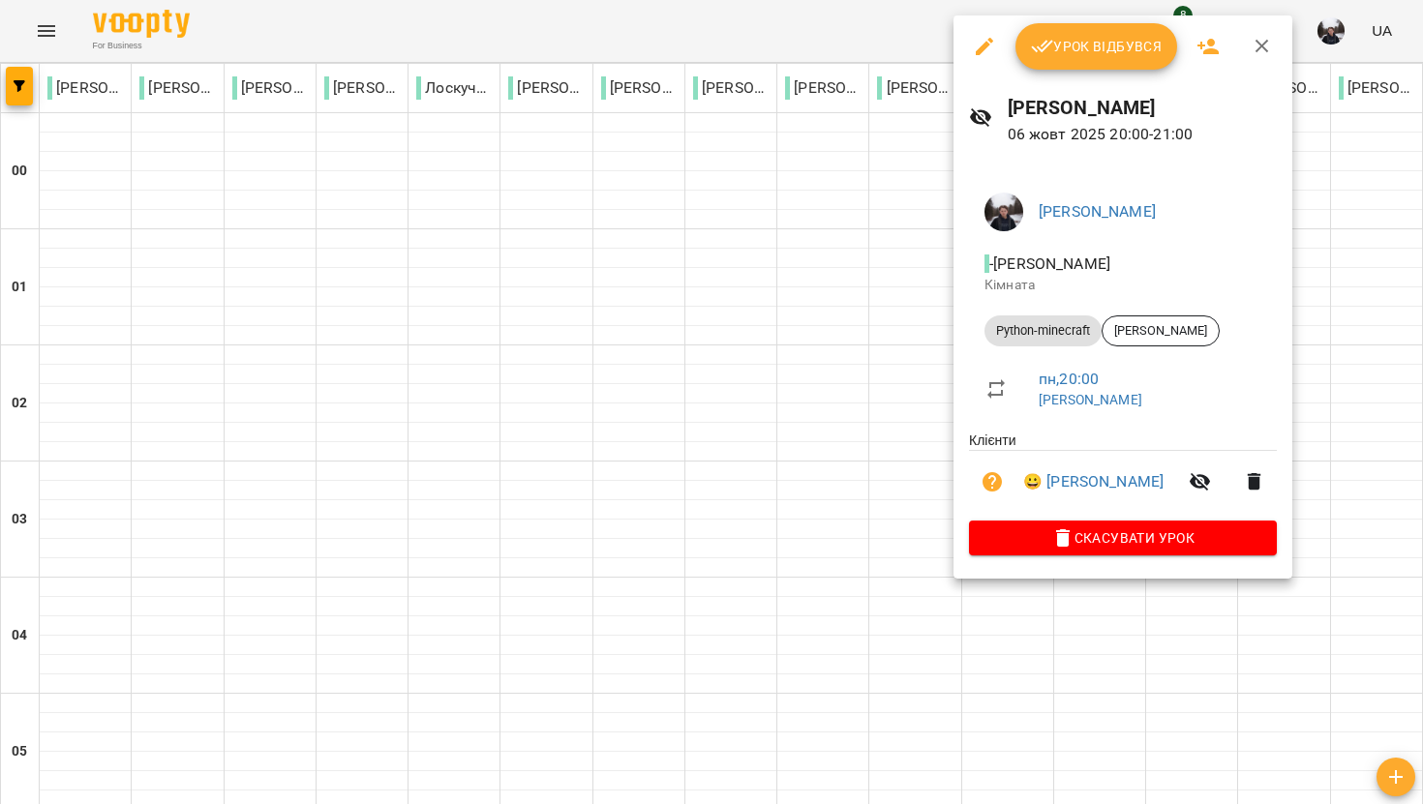
click at [1143, 56] on span "Урок відбувся" at bounding box center [1097, 46] width 132 height 23
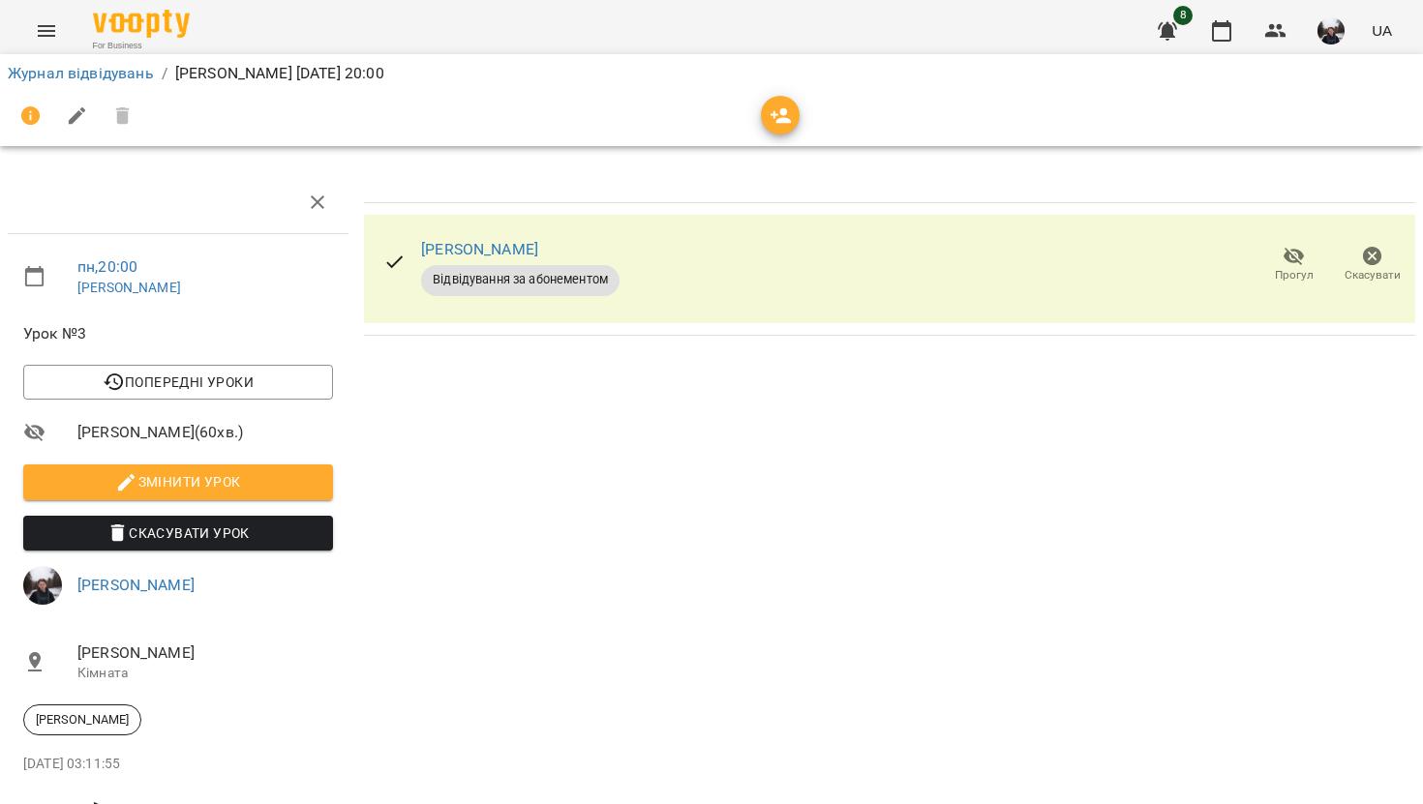
click at [790, 110] on icon "button" at bounding box center [781, 116] width 23 height 23
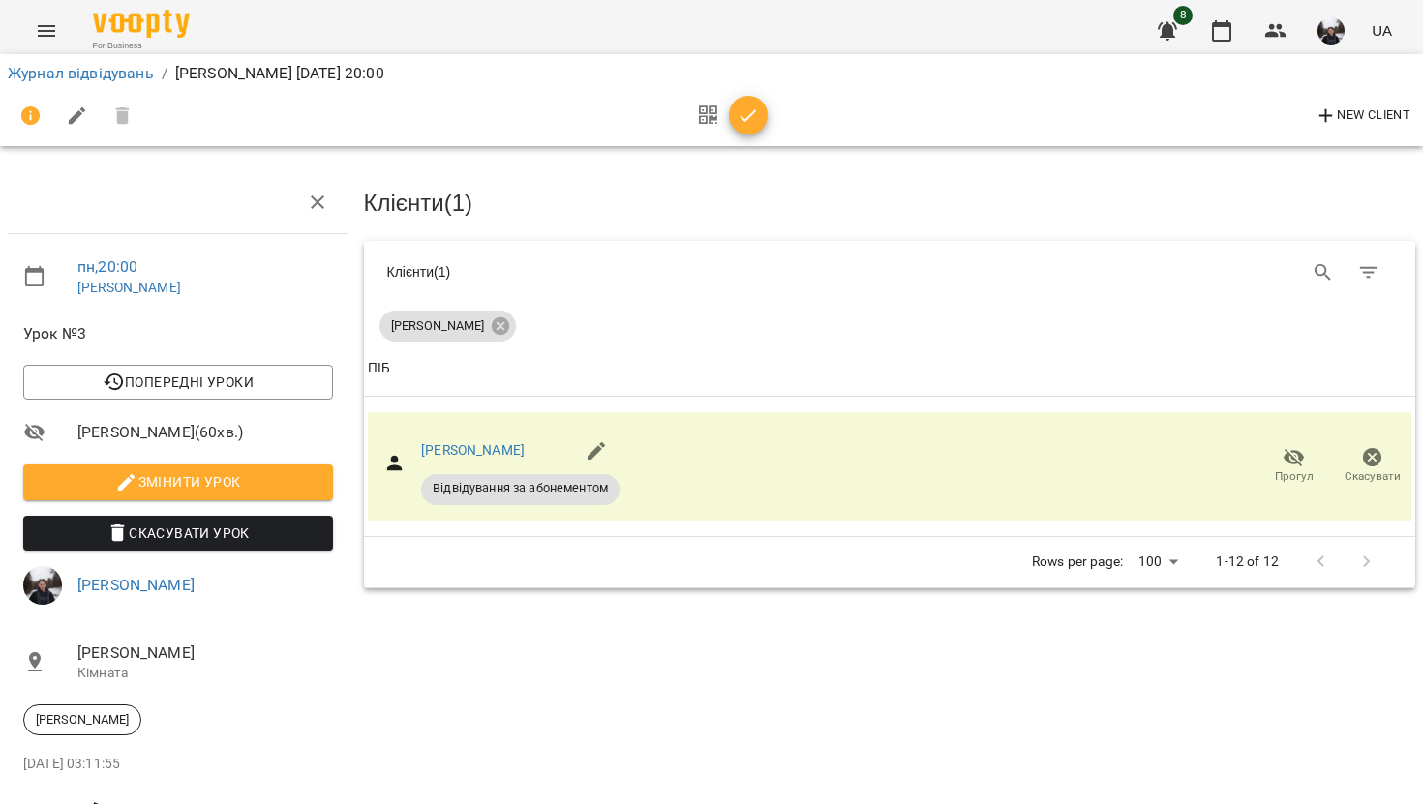
click at [740, 121] on icon "button" at bounding box center [748, 116] width 23 height 23
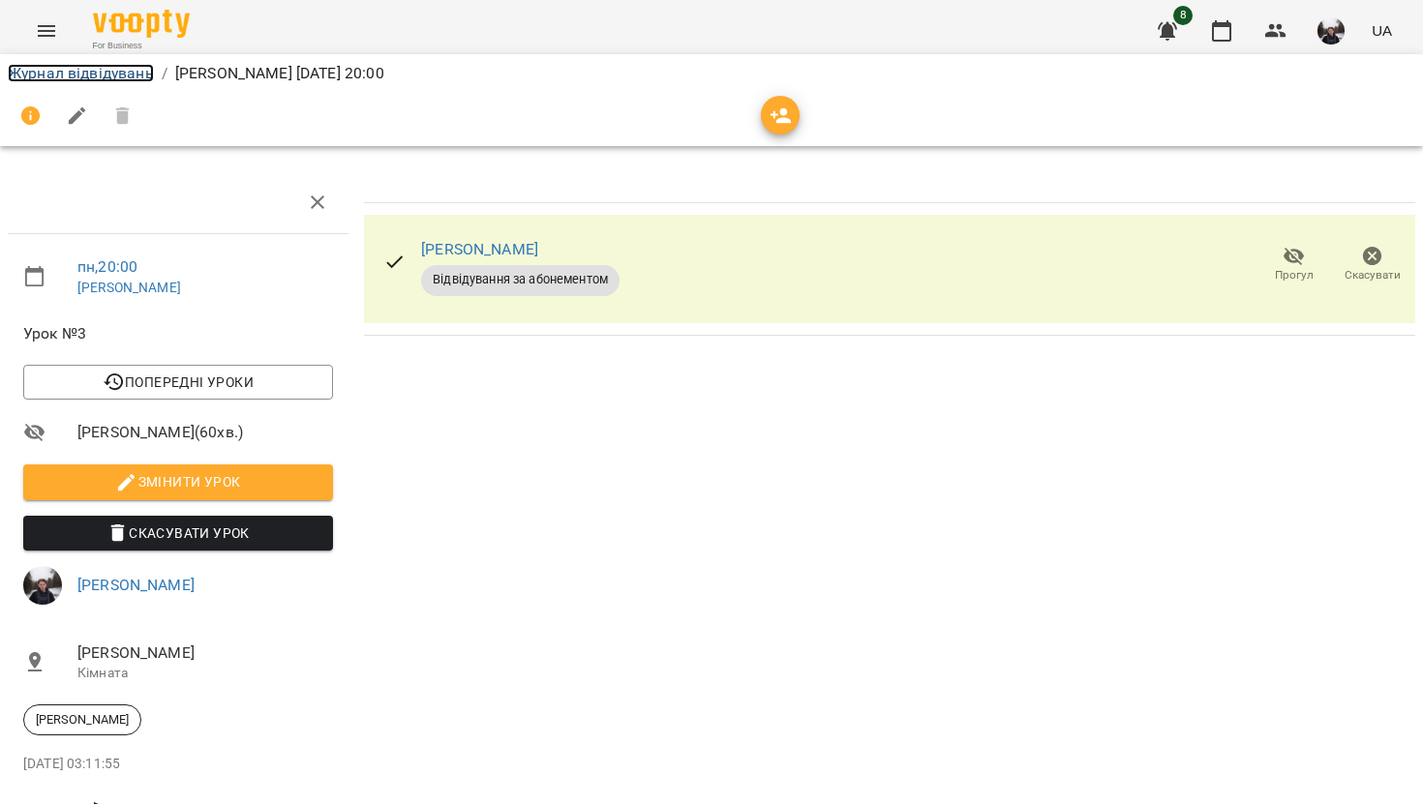
click at [75, 73] on link "Журнал відвідувань" at bounding box center [81, 73] width 146 height 18
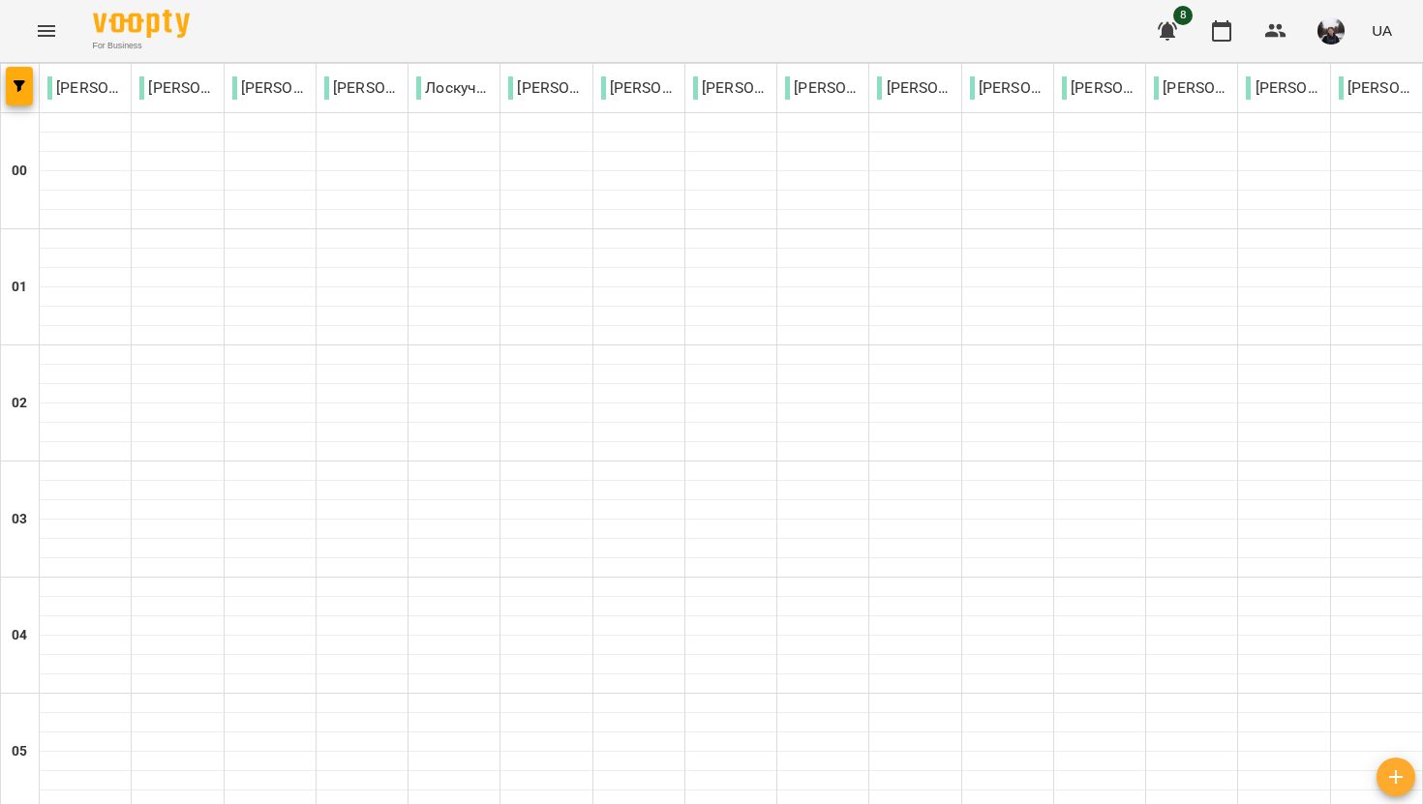
scroll to position [2225, 0]
drag, startPoint x: 595, startPoint y: 692, endPoint x: 795, endPoint y: 677, distance: 200.0
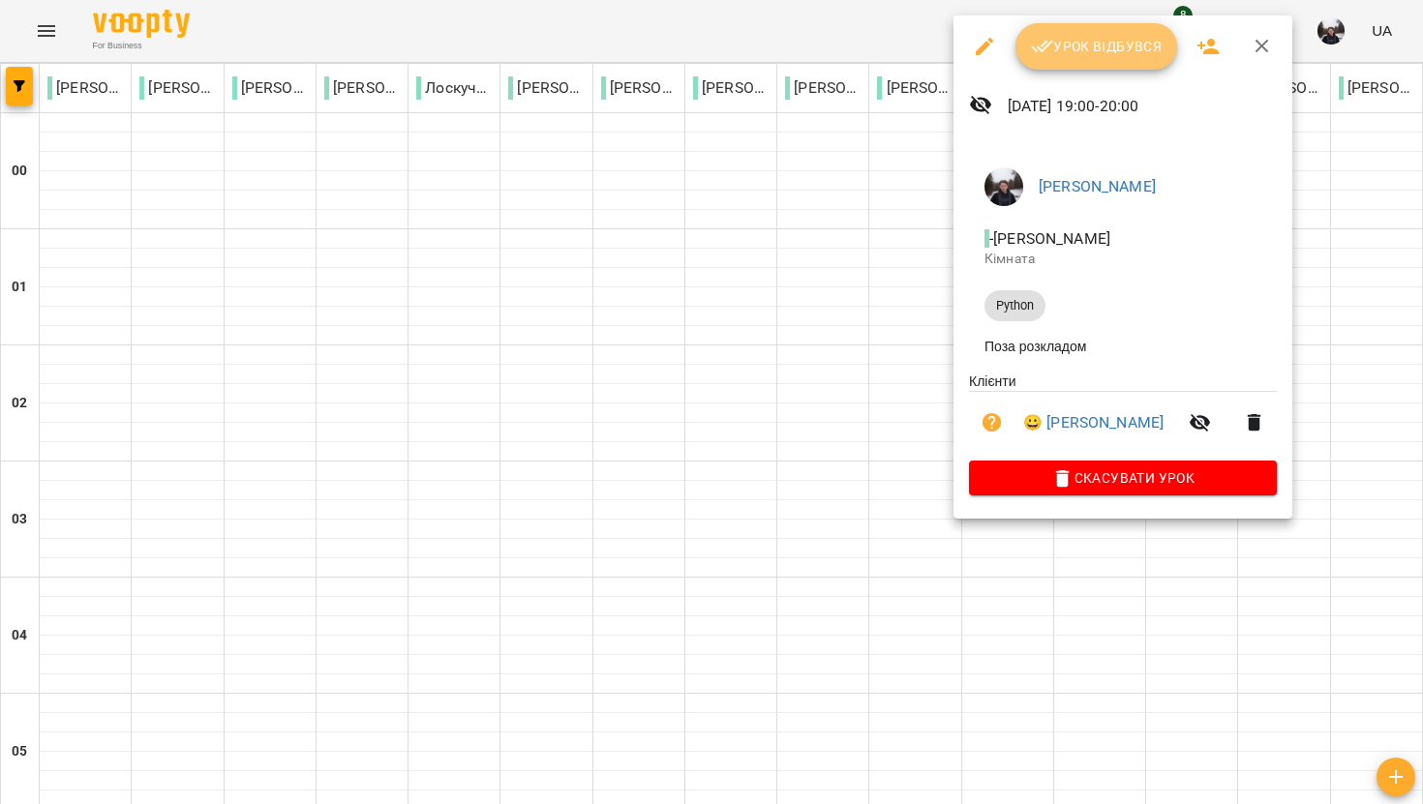
click at [1101, 42] on span "Урок відбувся" at bounding box center [1097, 46] width 132 height 23
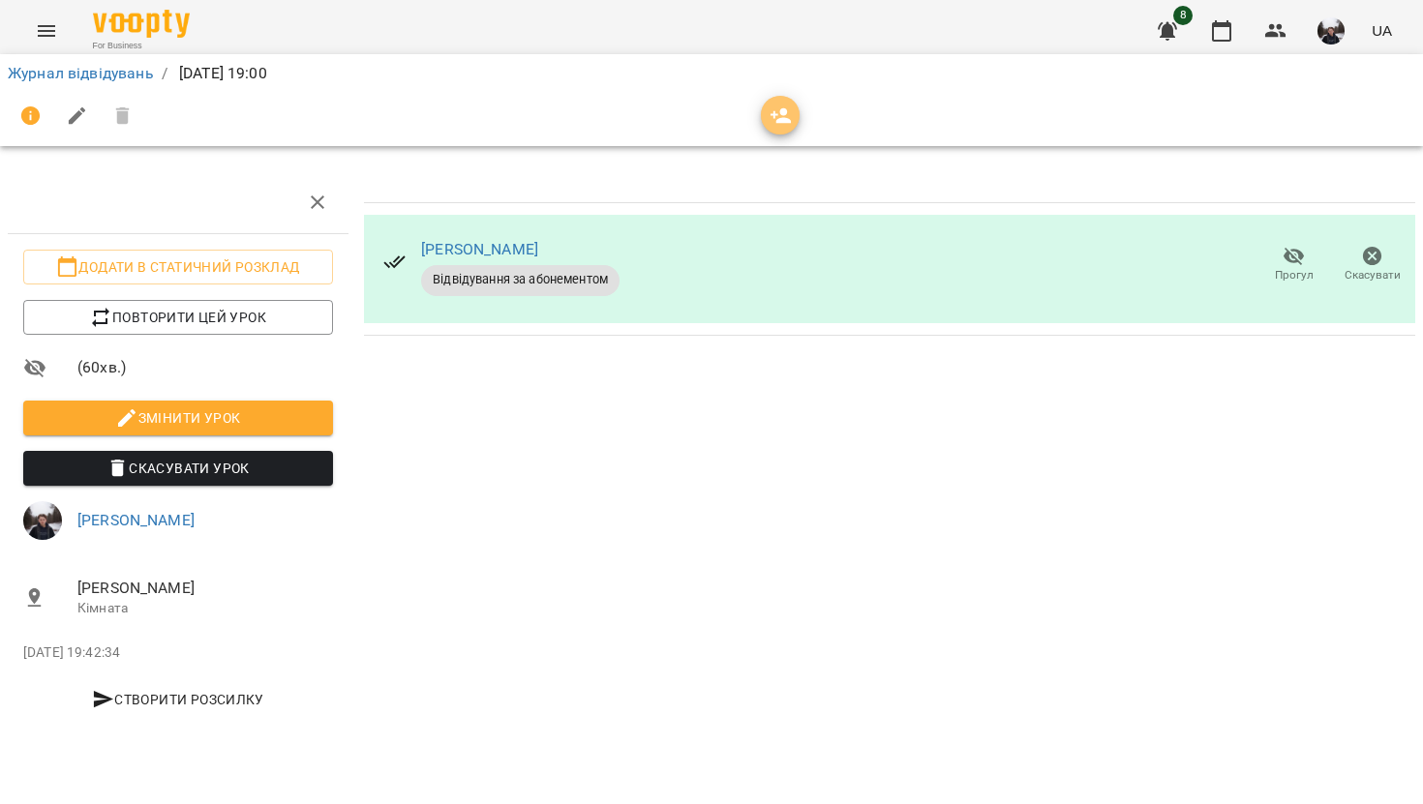
click at [787, 117] on icon "button" at bounding box center [781, 116] width 23 height 23
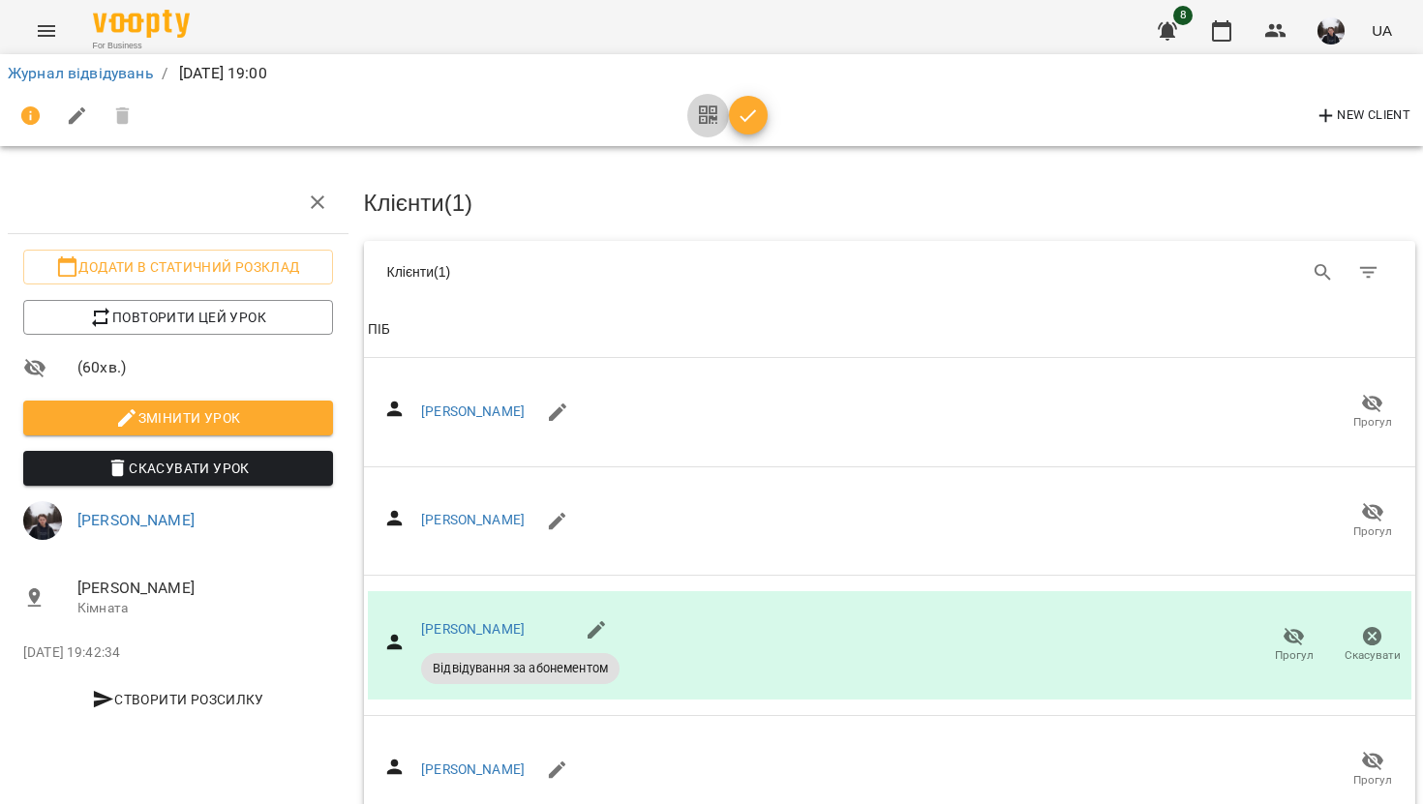
click at [720, 117] on button "button" at bounding box center [708, 116] width 42 height 46
click at [741, 110] on icon "button" at bounding box center [748, 116] width 23 height 23
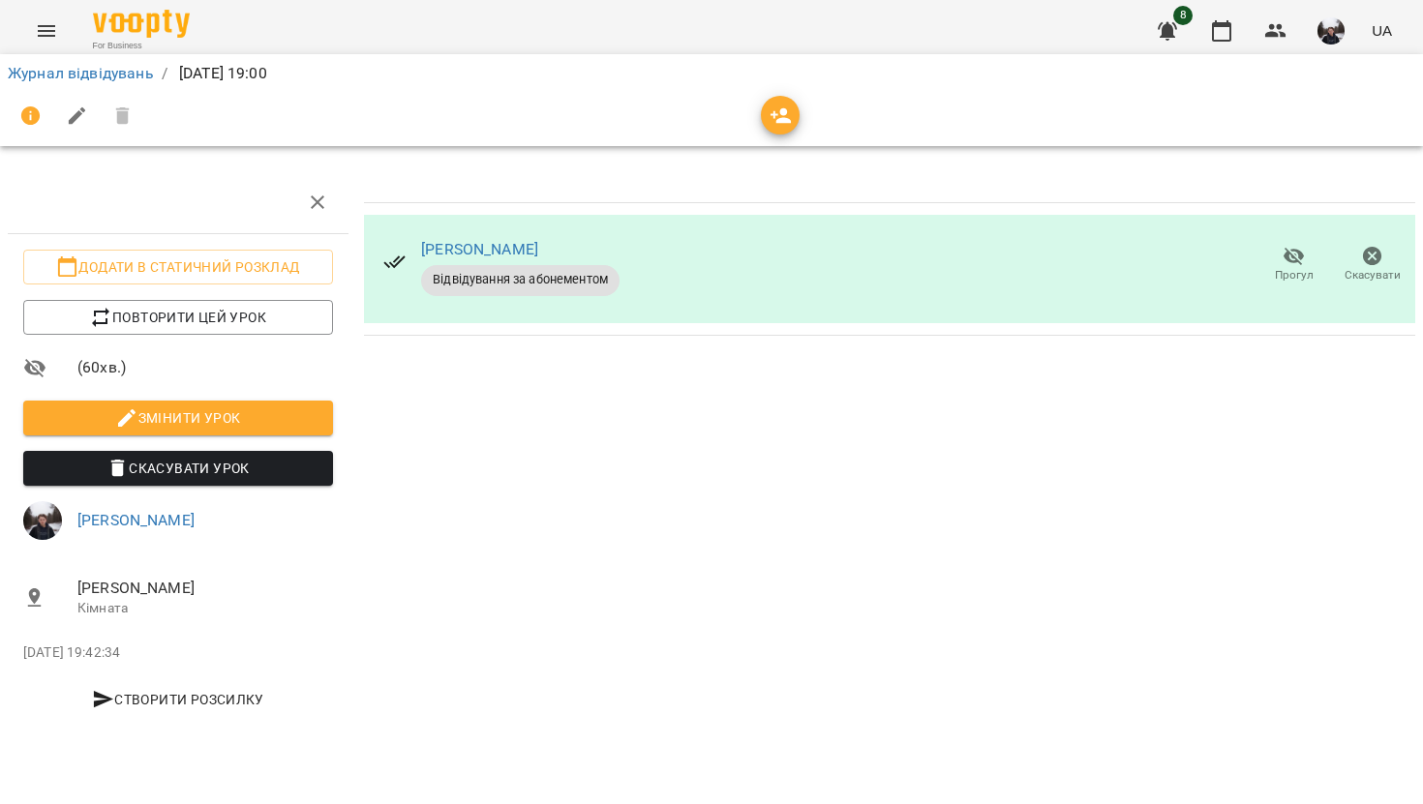
click at [586, 66] on ol "Журнал відвідувань / [DATE] 19:00" at bounding box center [711, 73] width 1407 height 23
click at [101, 74] on link "Журнал відвідувань" at bounding box center [81, 73] width 146 height 18
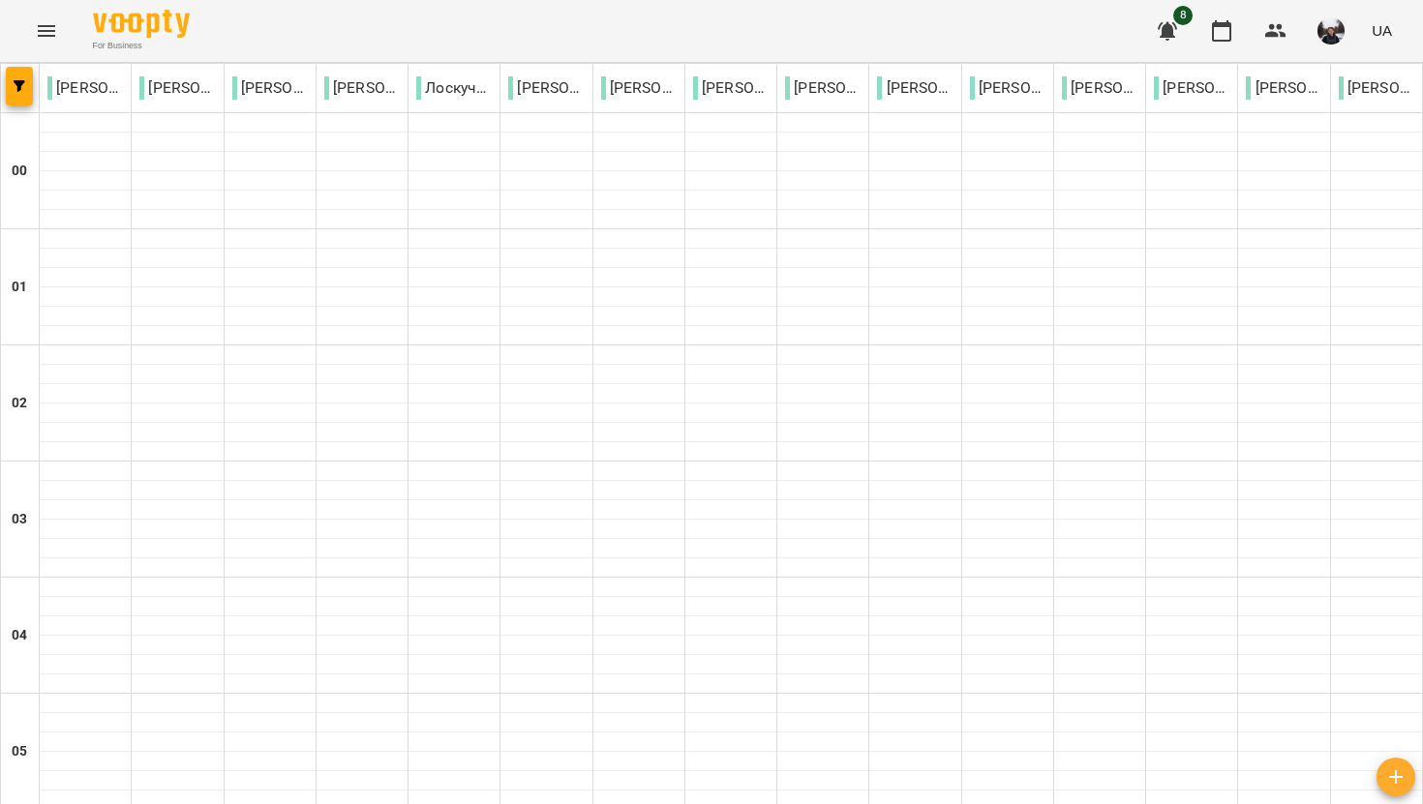
scroll to position [2225, 0]
